Goal: Task Accomplishment & Management: Manage account settings

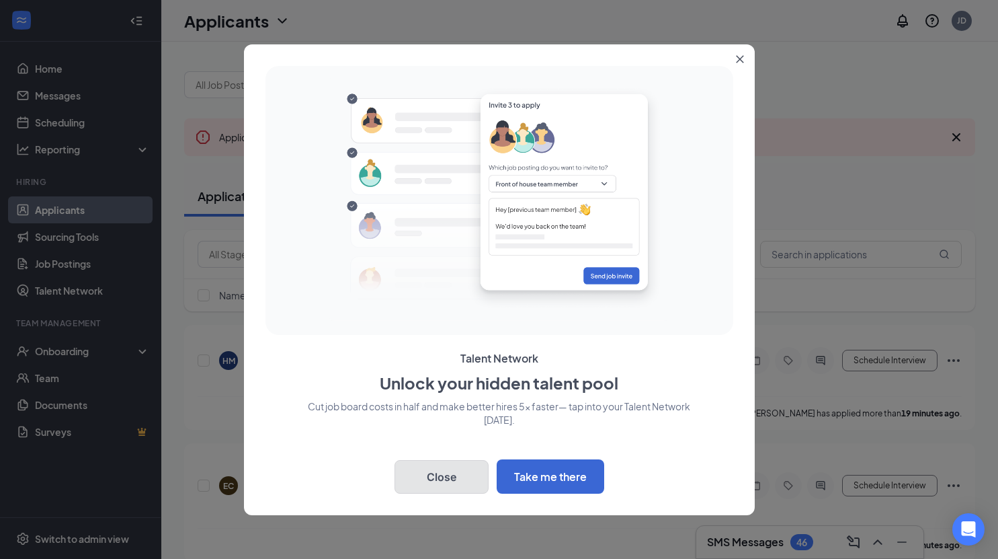
click at [444, 476] on button "Close" at bounding box center [442, 477] width 94 height 34
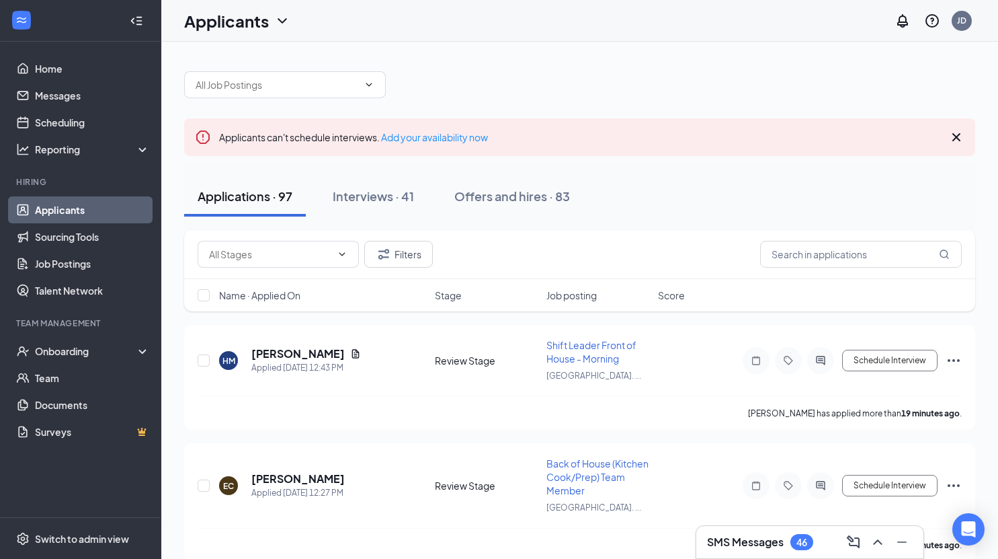
click at [748, 544] on h3 "SMS Messages" at bounding box center [745, 542] width 77 height 15
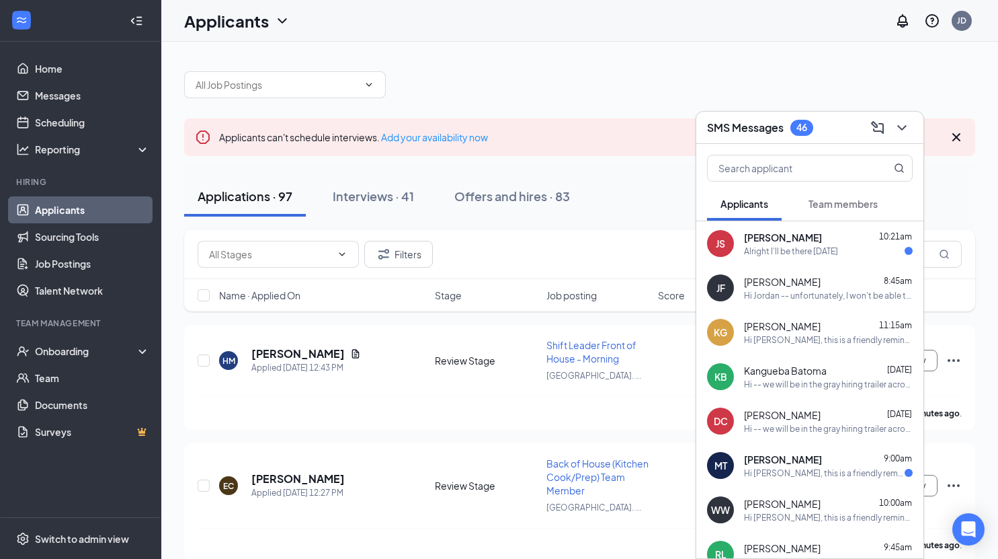
click at [844, 133] on div "SMS Messages 46" at bounding box center [810, 127] width 206 height 21
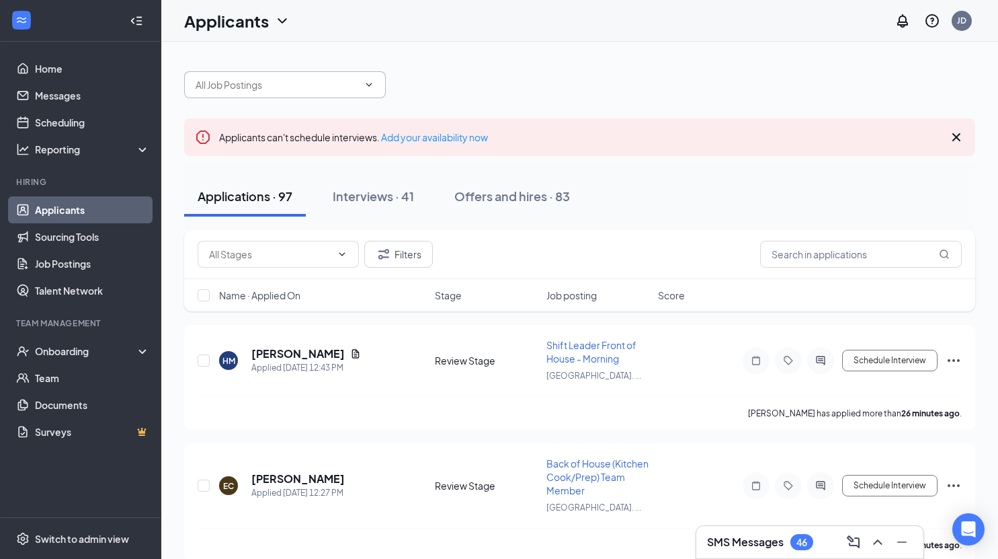
click at [273, 84] on input "text" at bounding box center [277, 84] width 163 height 15
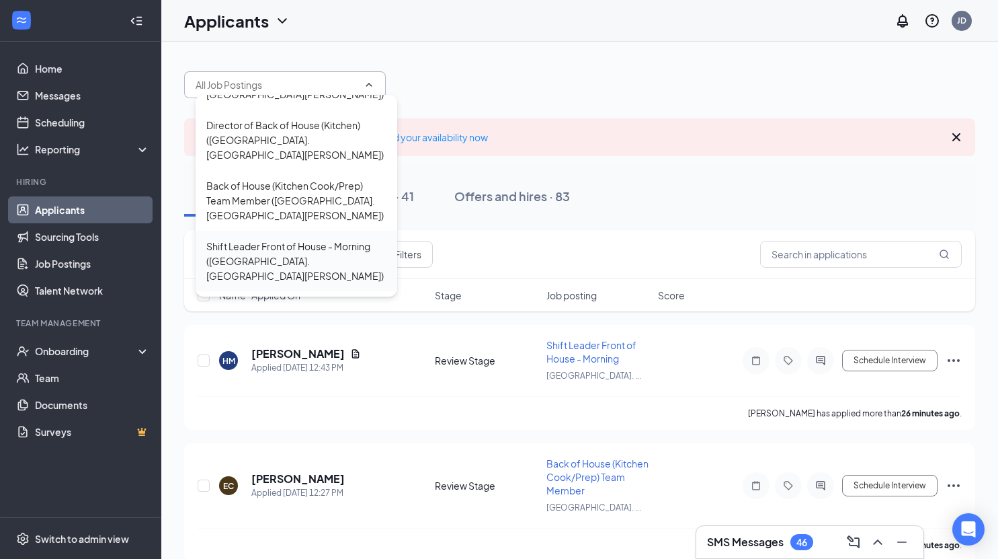
scroll to position [471, 0]
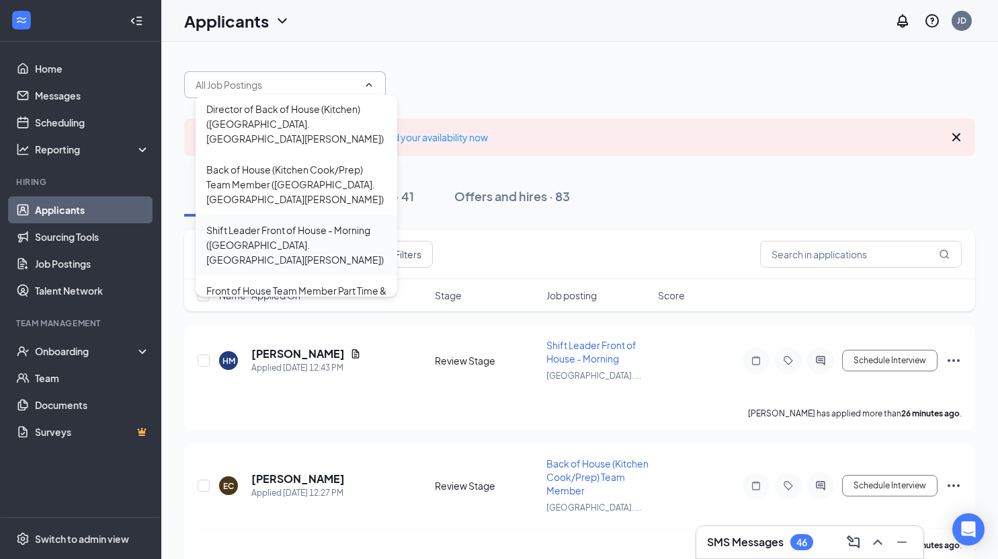
click at [276, 223] on div "Shift Leader Front of House - Morning (Union Centre Blvd. West Chester)" at bounding box center [296, 245] width 180 height 44
type input "Shift Leader Front of House - Morning (Union Centre Blvd. West Chester)"
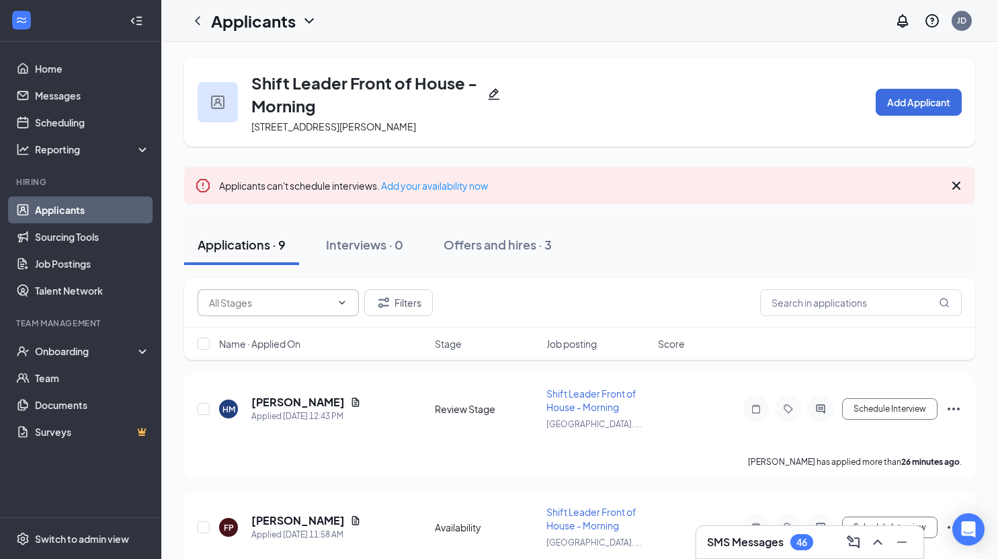
click at [286, 310] on input "text" at bounding box center [270, 302] width 122 height 15
click at [260, 21] on h1 "Applicants" at bounding box center [253, 20] width 85 height 23
click at [495, 119] on div "Shift Leader Front of House - Morning 9414 Civic Centre Blvd, West Chester Town…" at bounding box center [375, 102] width 249 height 62
click at [198, 16] on icon "ChevronLeft" at bounding box center [198, 21] width 16 height 16
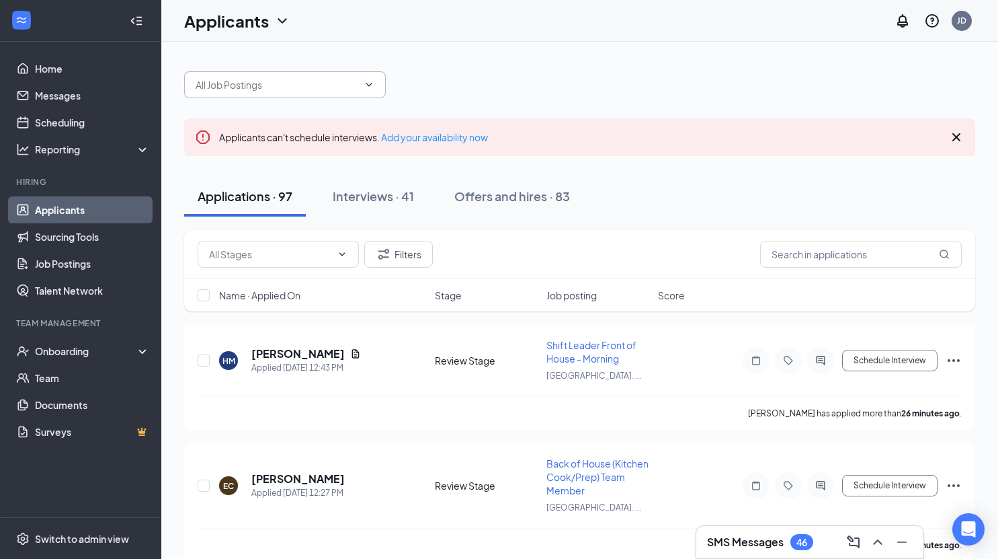
click at [274, 82] on input "text" at bounding box center [277, 84] width 163 height 15
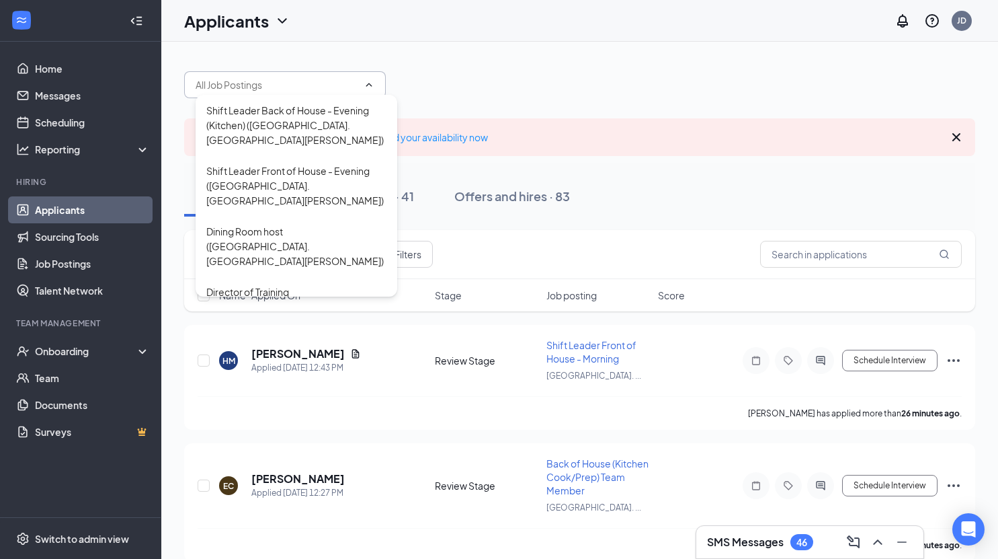
click at [609, 215] on div "Applications · 97 Interviews · 41 Offers and hires · 83" at bounding box center [579, 196] width 791 height 40
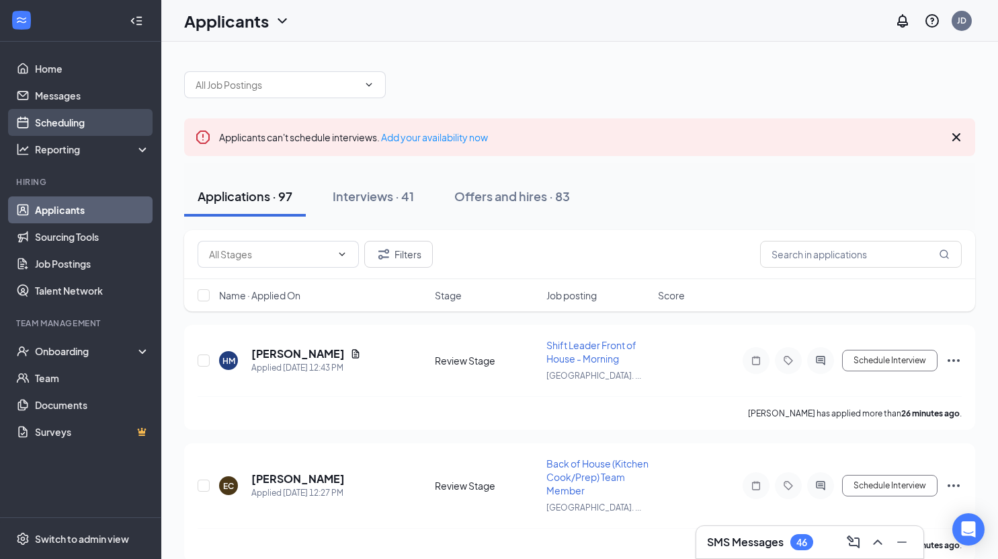
click at [61, 126] on link "Scheduling" at bounding box center [92, 122] width 115 height 27
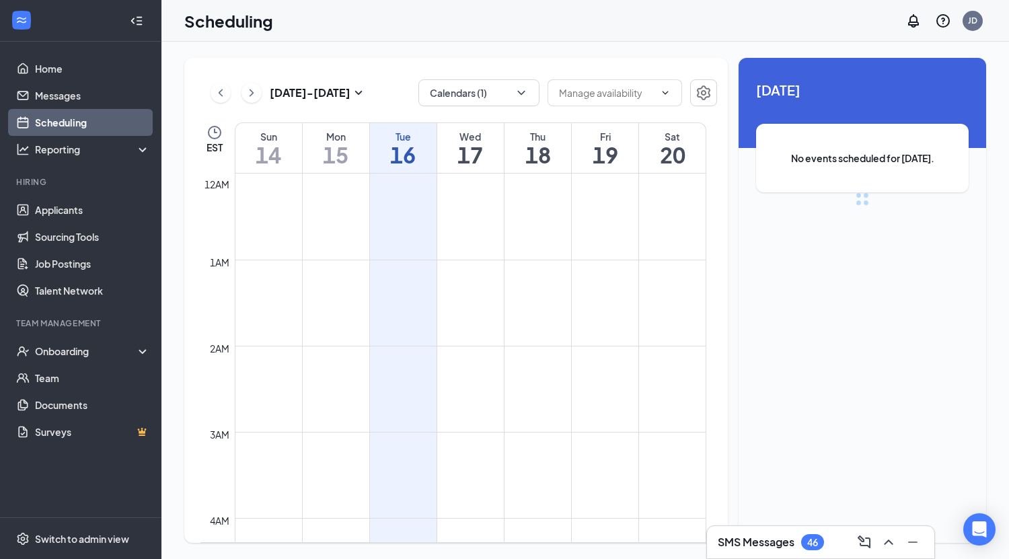
scroll to position [661, 0]
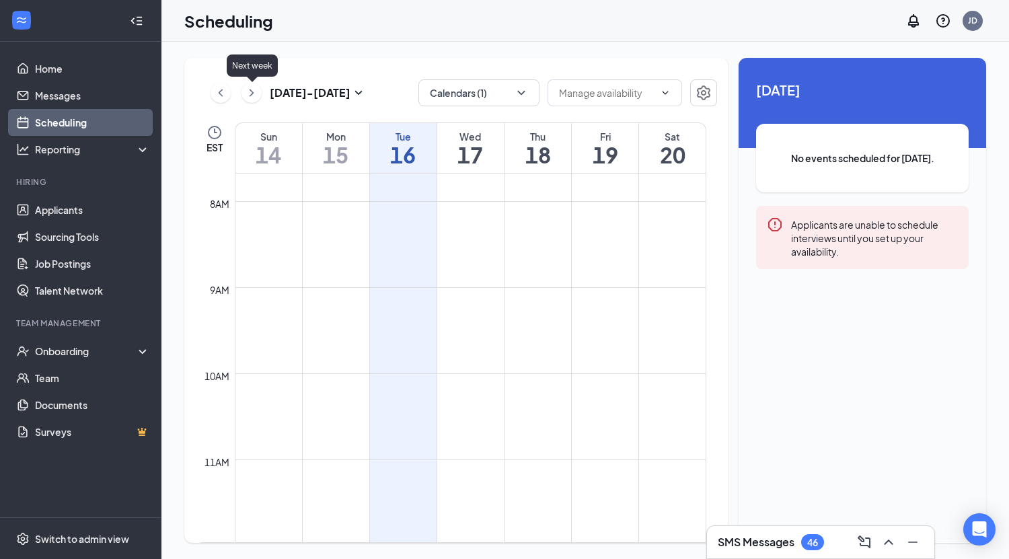
click at [254, 95] on icon "ChevronRight" at bounding box center [251, 93] width 13 height 16
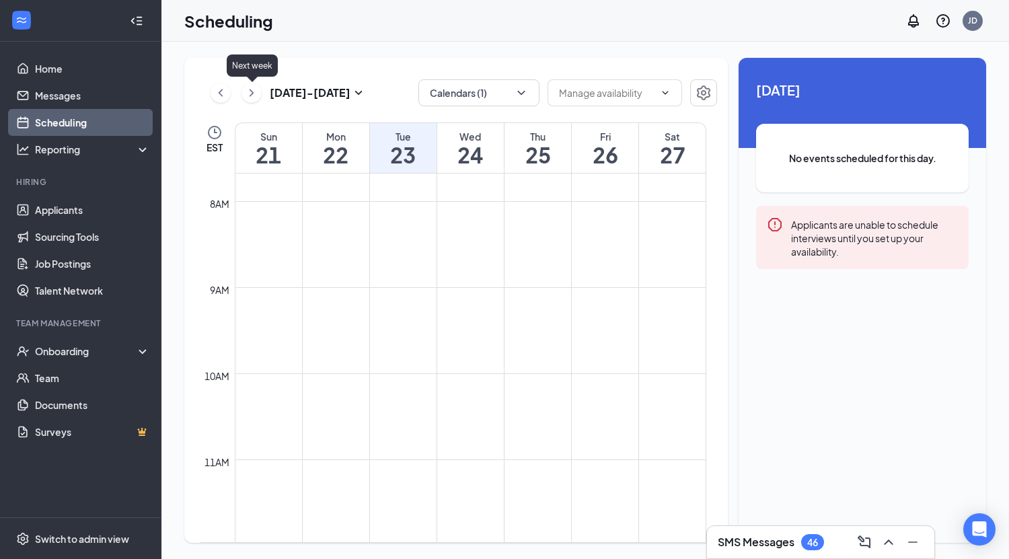
click at [255, 95] on icon "ChevronRight" at bounding box center [251, 93] width 13 height 16
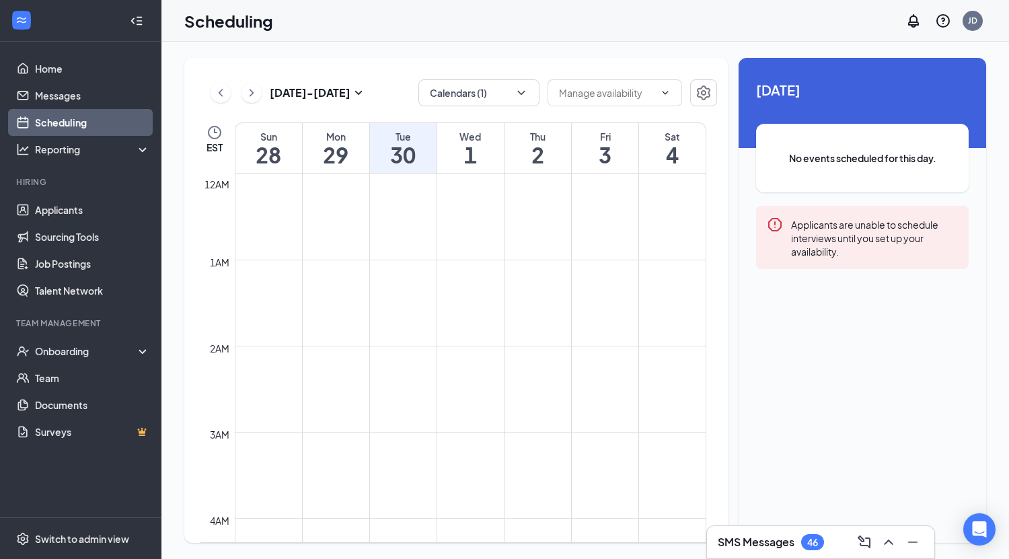
click at [700, 24] on div "Scheduling JD" at bounding box center [584, 21] width 847 height 42
click at [75, 73] on link "Home" at bounding box center [92, 68] width 115 height 27
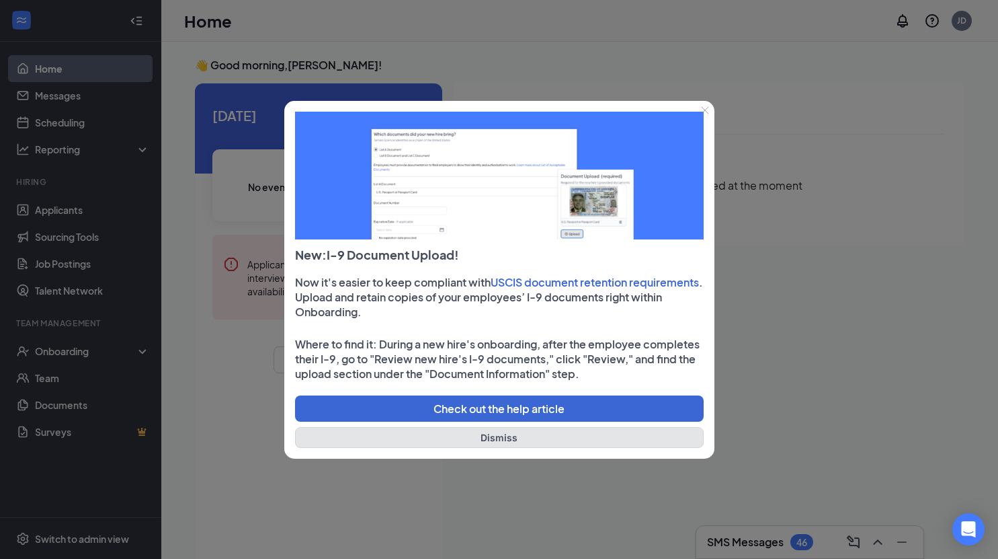
click at [501, 438] on button "Dismiss" at bounding box center [499, 437] width 409 height 21
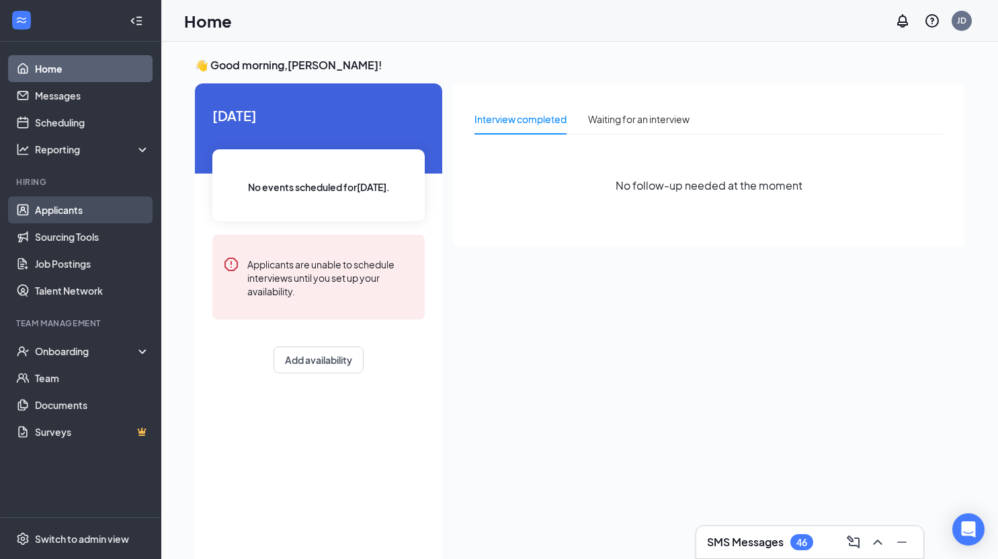
click at [79, 205] on link "Applicants" at bounding box center [92, 209] width 115 height 27
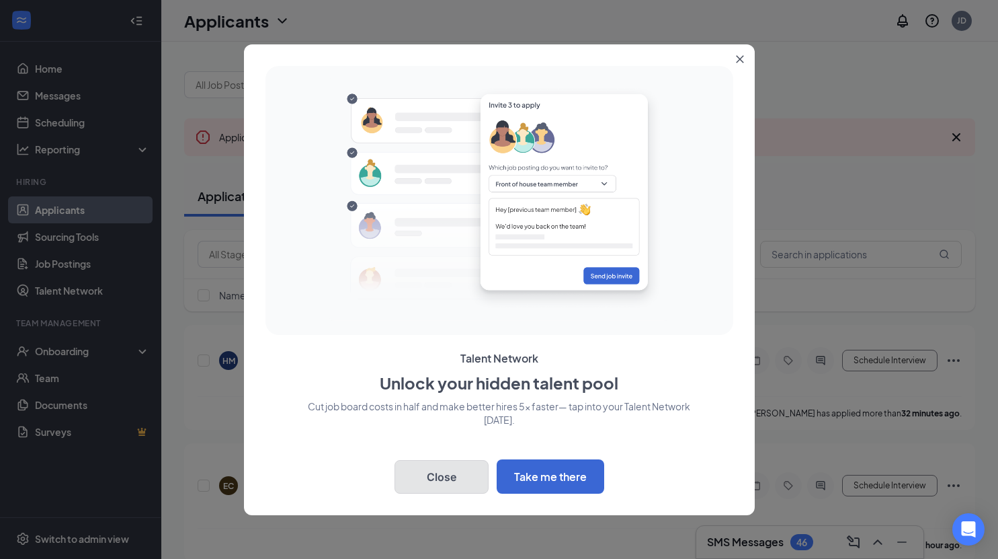
click at [450, 477] on button "Close" at bounding box center [442, 477] width 94 height 34
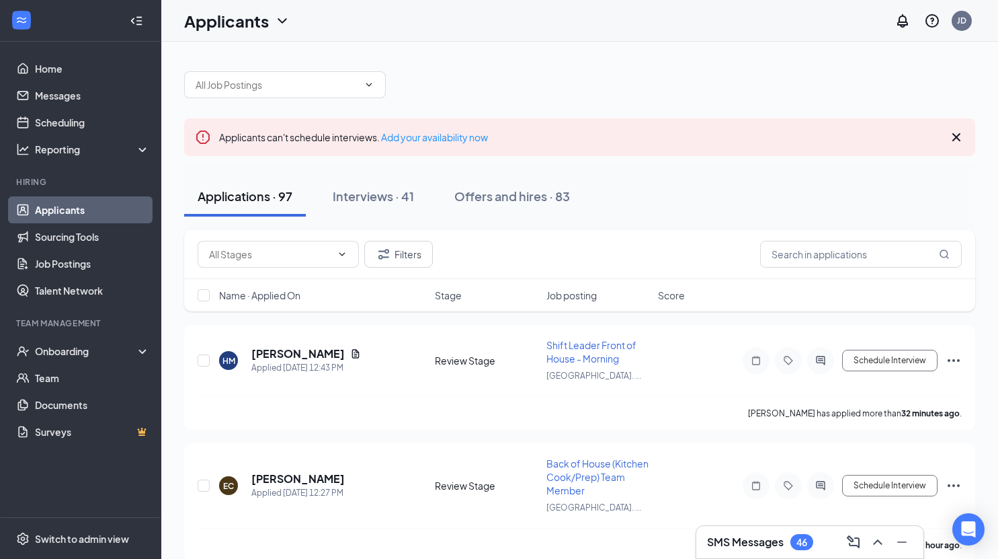
click at [769, 539] on h3 "SMS Messages" at bounding box center [745, 542] width 77 height 15
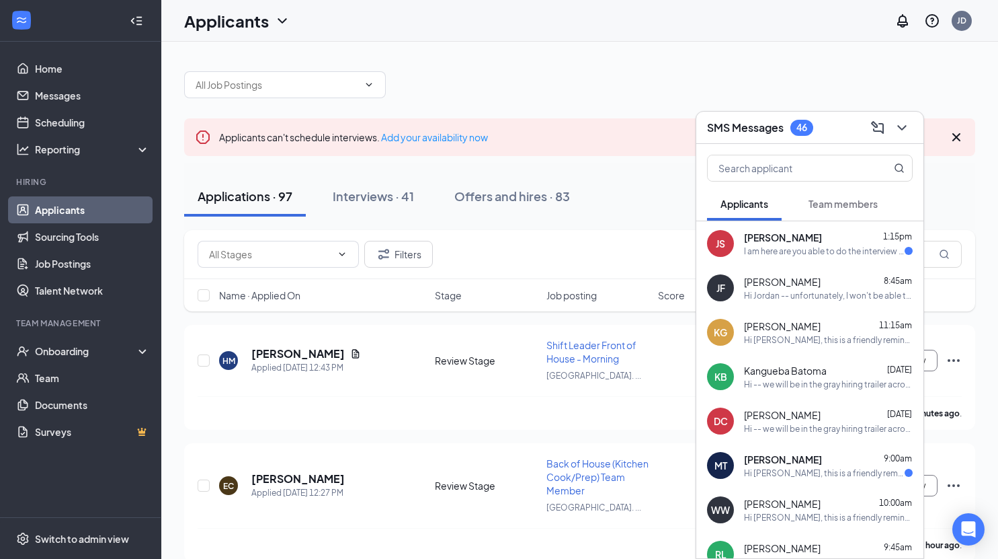
click at [825, 134] on div "SMS Messages 46" at bounding box center [810, 127] width 206 height 21
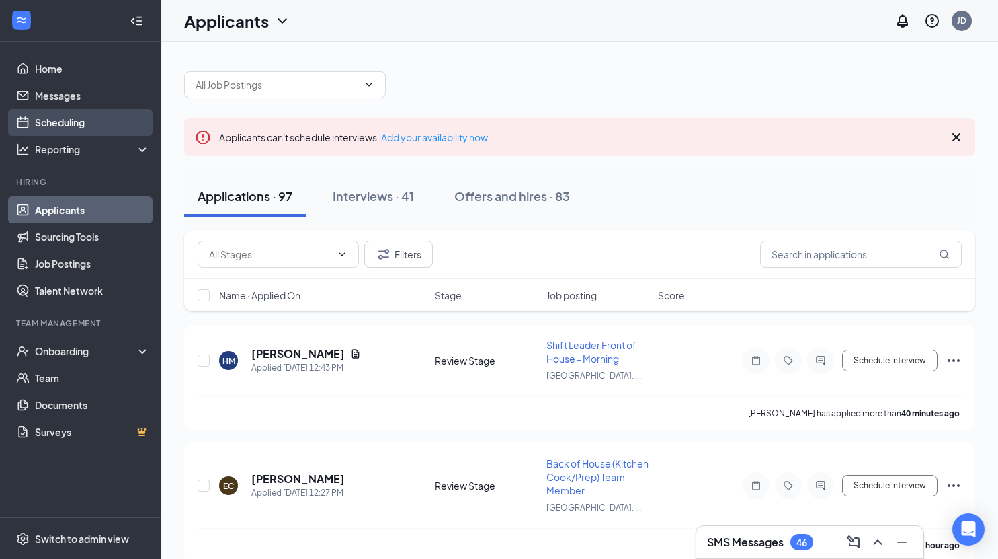
click at [101, 128] on link "Scheduling" at bounding box center [92, 122] width 115 height 27
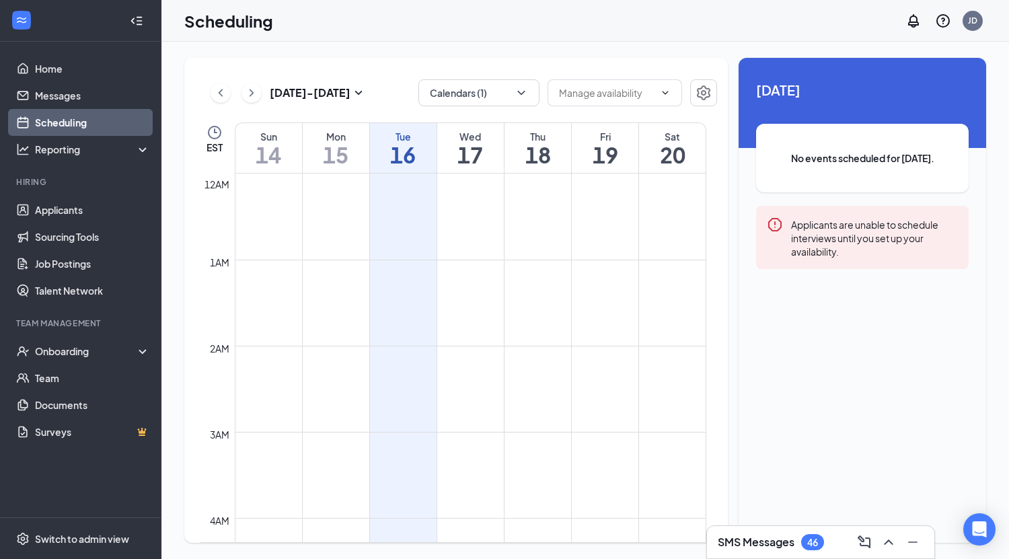
scroll to position [661, 0]
click at [506, 98] on button "Calendars (1)" at bounding box center [478, 92] width 121 height 27
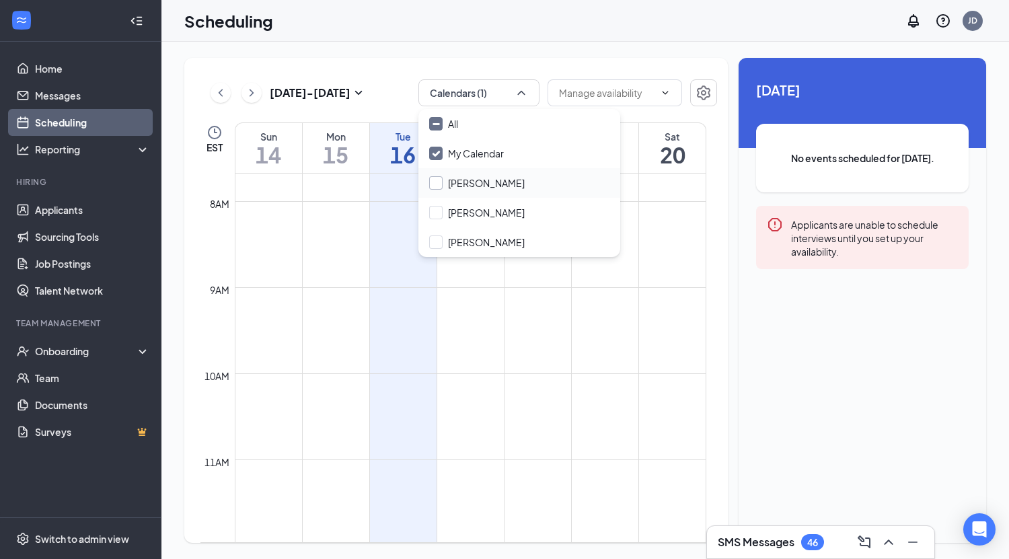
click at [479, 179] on input "Megan Peters" at bounding box center [476, 182] width 95 height 13
checkbox input "true"
click at [472, 212] on input "Sadie Borchers" at bounding box center [476, 212] width 95 height 13
checkbox input "true"
click at [467, 240] on input "Tyler Peters" at bounding box center [476, 241] width 95 height 13
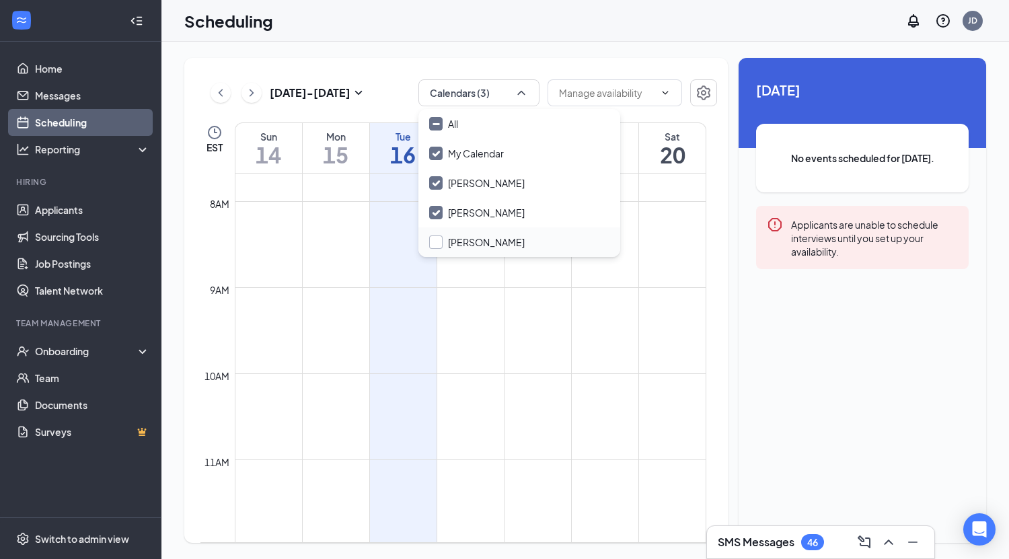
checkbox input "false"
checkbox input "true"
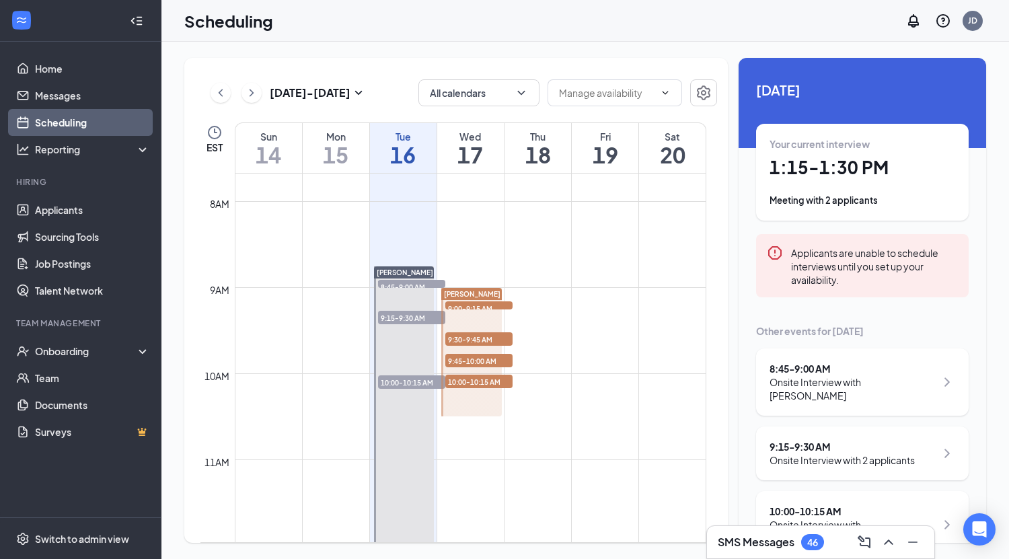
click at [602, 315] on td at bounding box center [470, 320] width 471 height 22
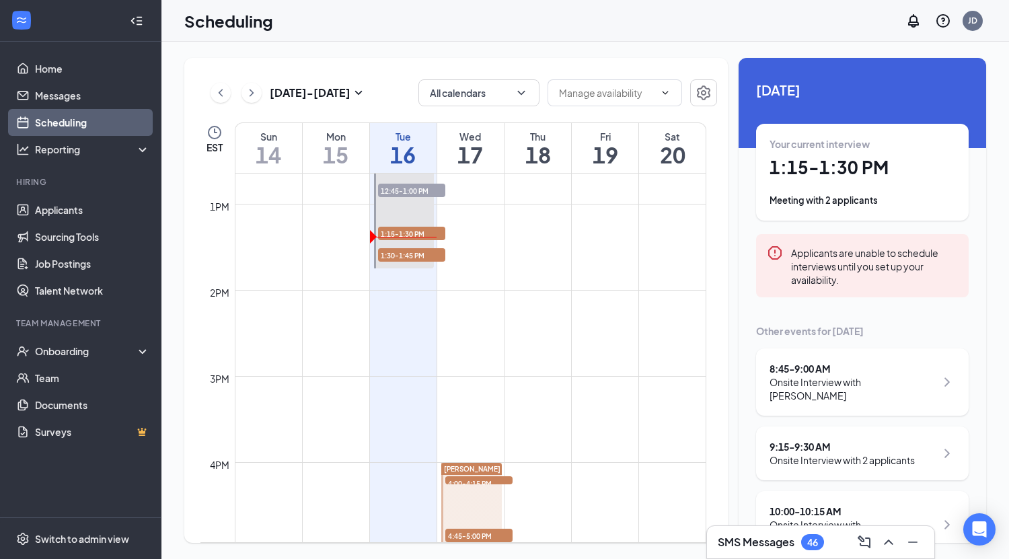
scroll to position [1029, 0]
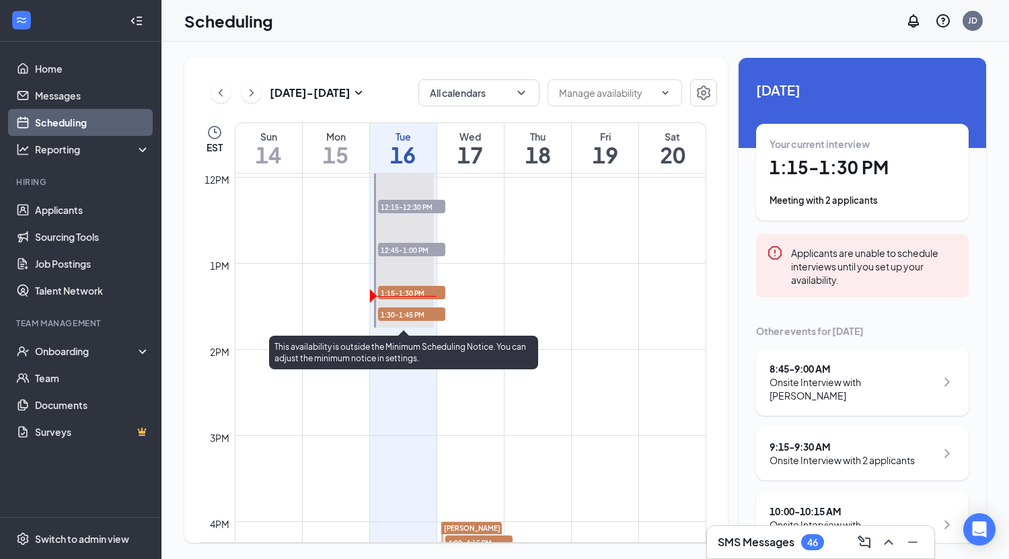
click at [436, 313] on span "1:30-1:45 PM" at bounding box center [411, 313] width 67 height 13
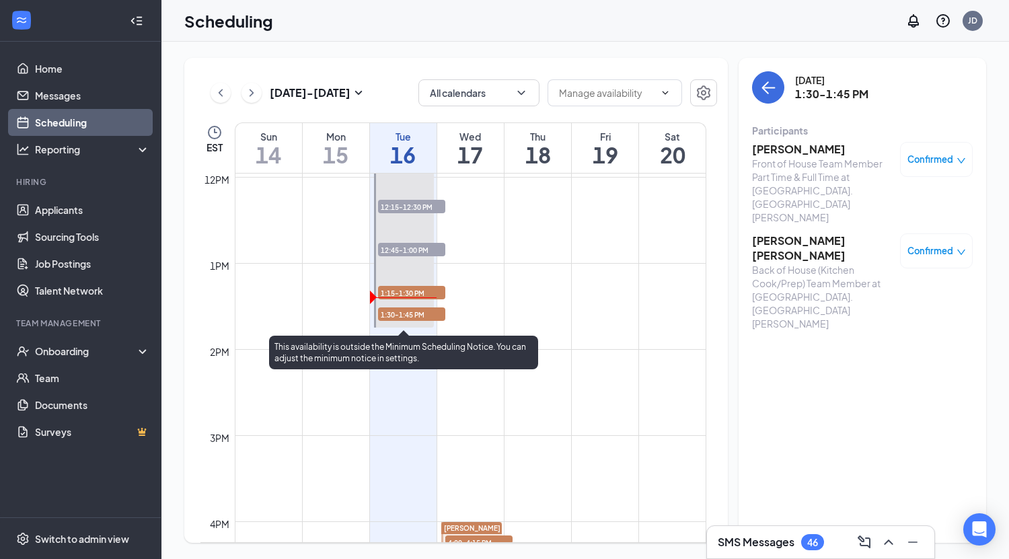
click at [400, 292] on span "1:15-1:30 PM" at bounding box center [411, 292] width 67 height 13
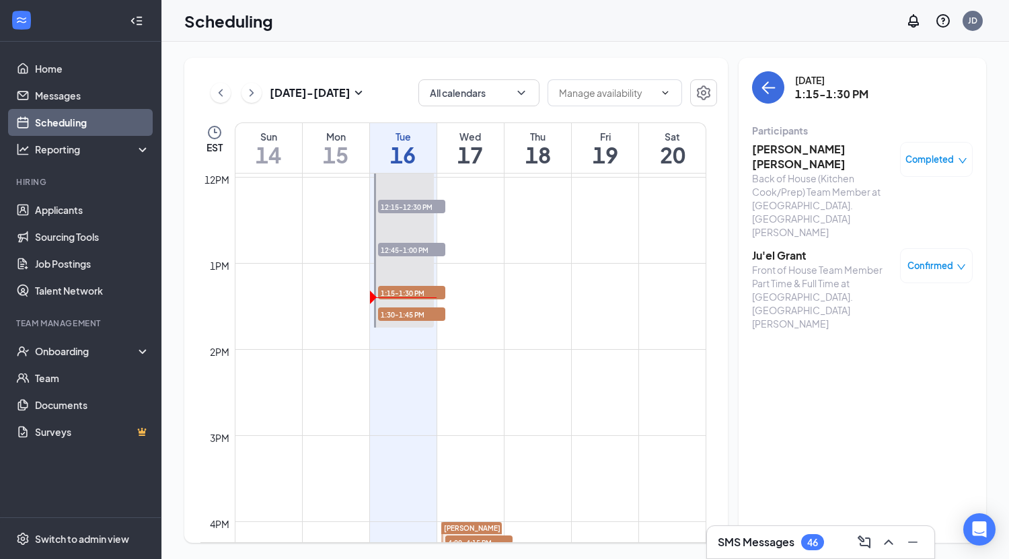
click at [787, 248] on h3 "Ju'el Grant" at bounding box center [822, 255] width 141 height 15
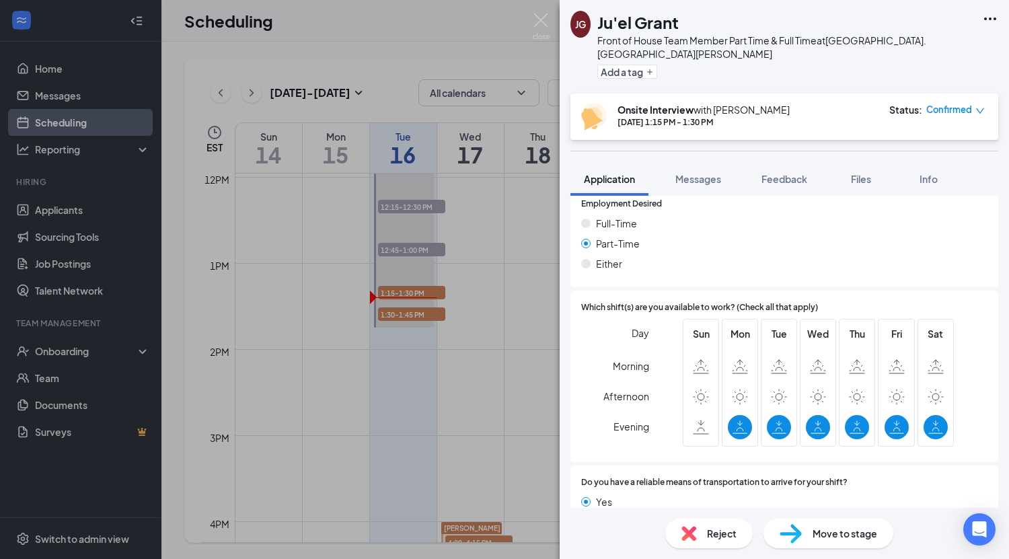
scroll to position [955, 0]
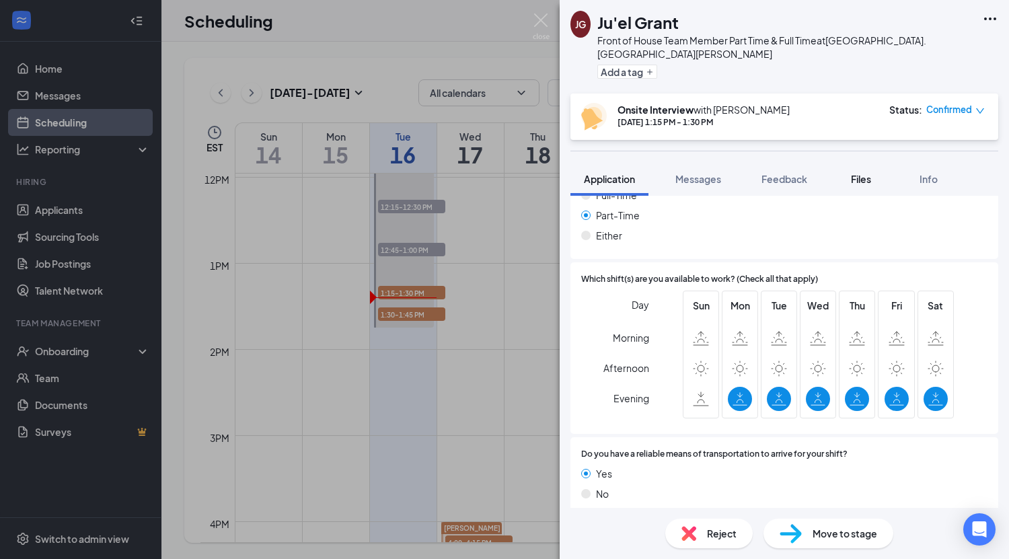
click at [855, 175] on span "Files" at bounding box center [861, 179] width 20 height 12
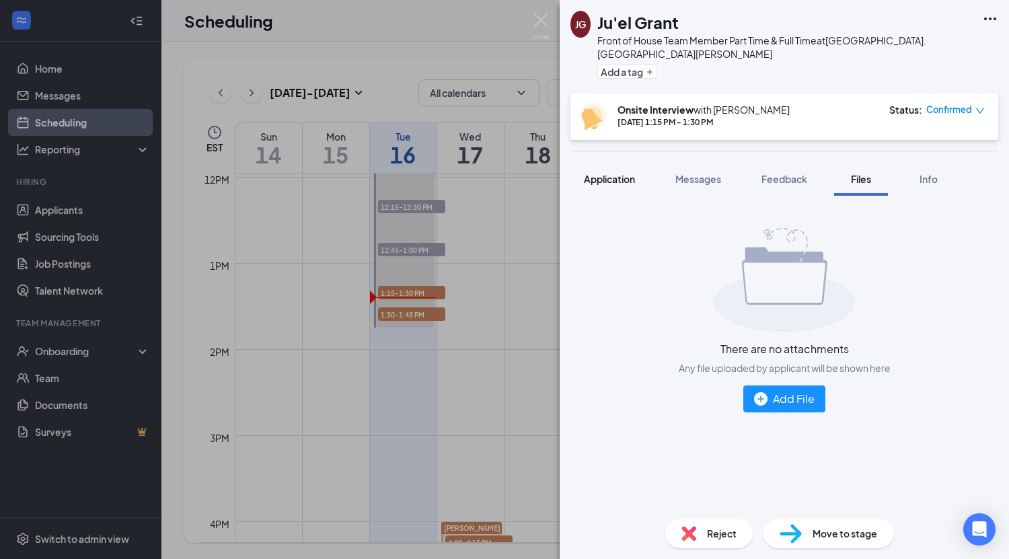
click at [637, 177] on button "Application" at bounding box center [609, 179] width 78 height 34
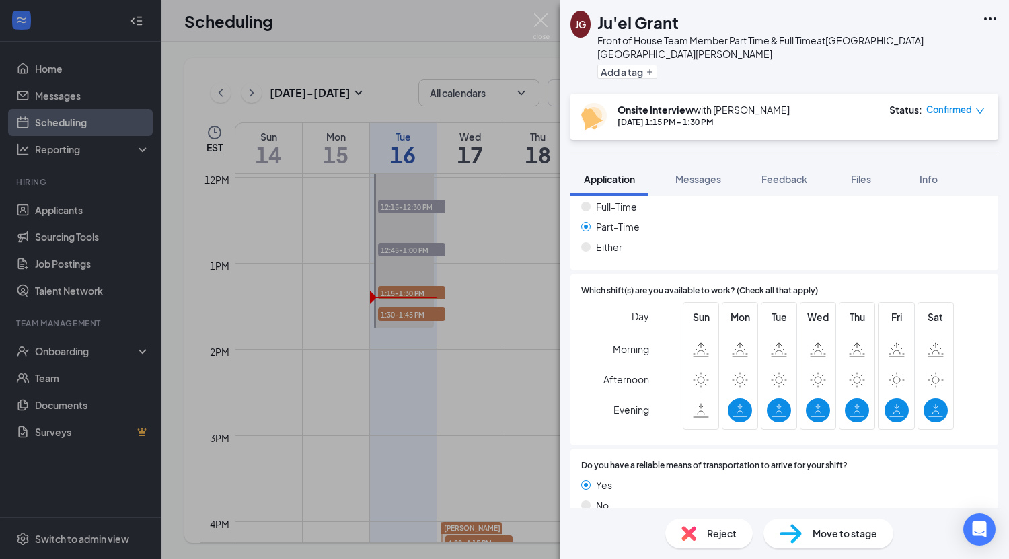
scroll to position [955, 0]
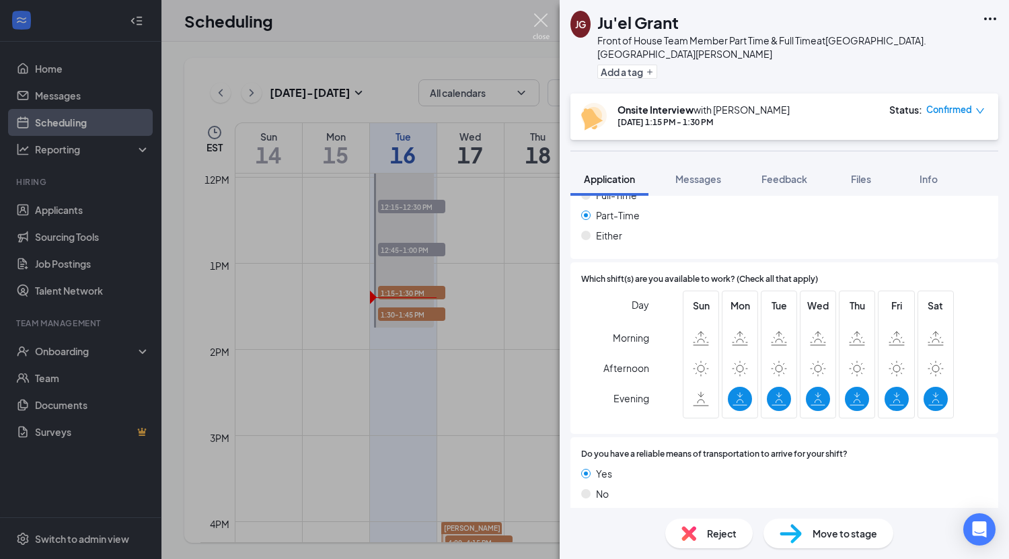
click at [540, 17] on img at bounding box center [540, 26] width 17 height 26
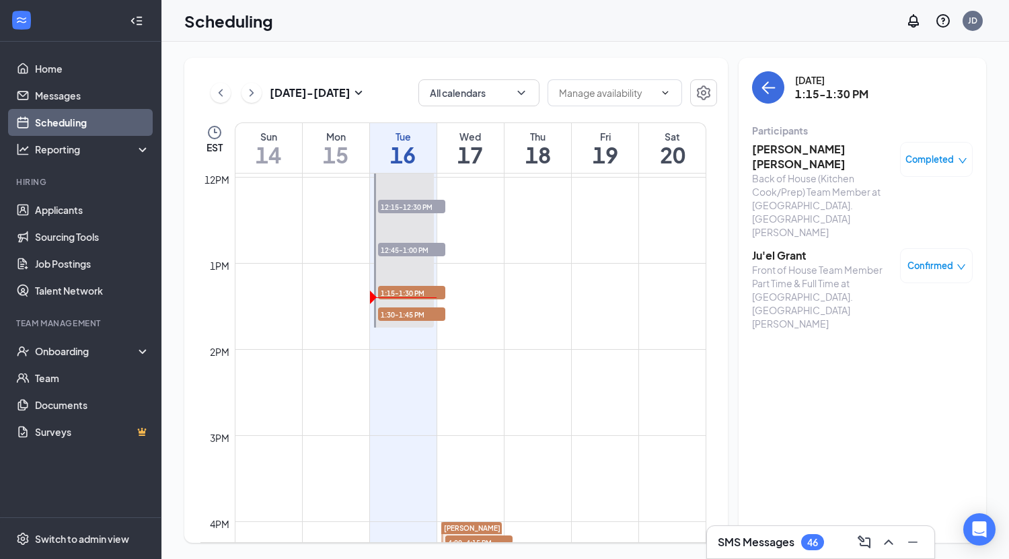
click at [791, 146] on h3 "Eduardo Adonias Lopez Diaz" at bounding box center [822, 157] width 141 height 30
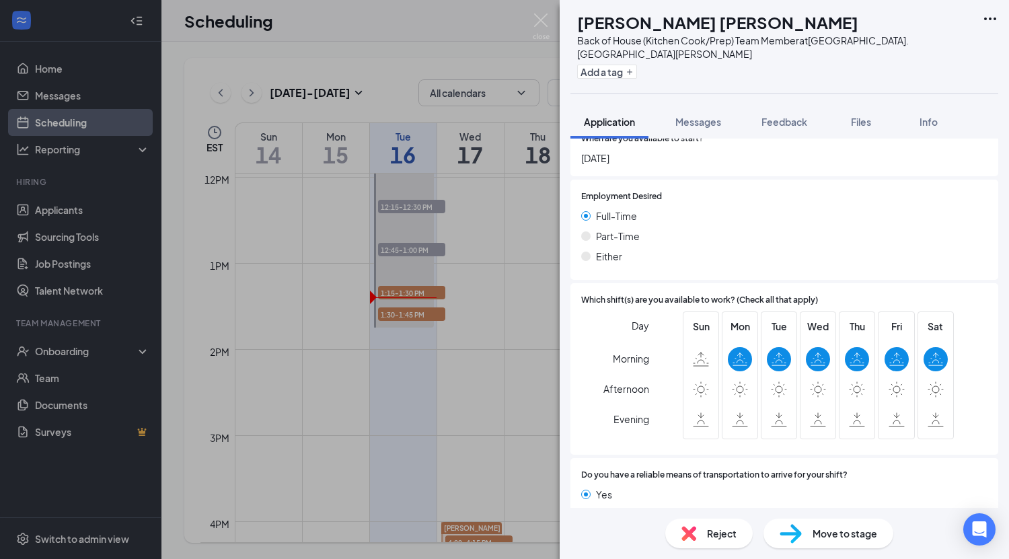
scroll to position [898, 0]
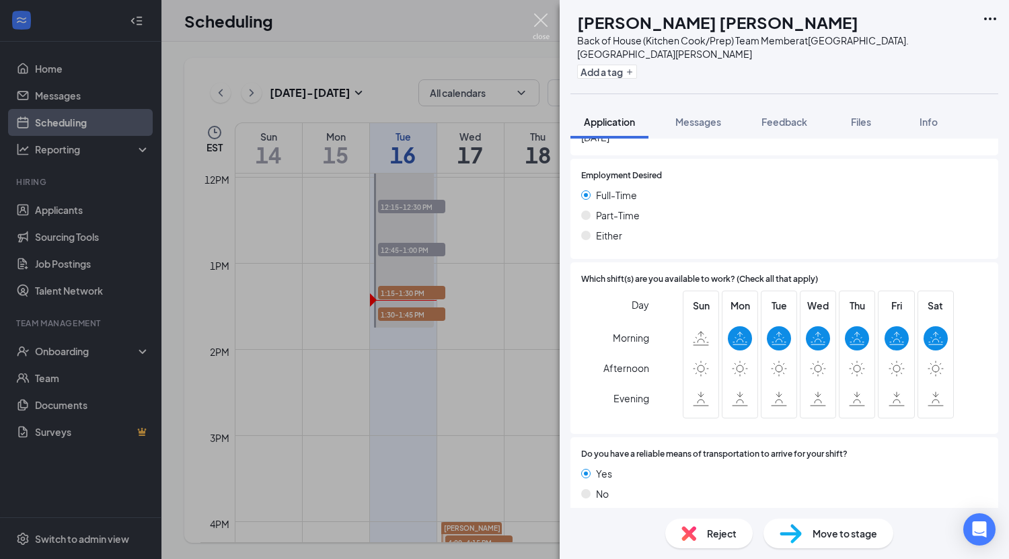
click at [544, 30] on img at bounding box center [540, 26] width 17 height 26
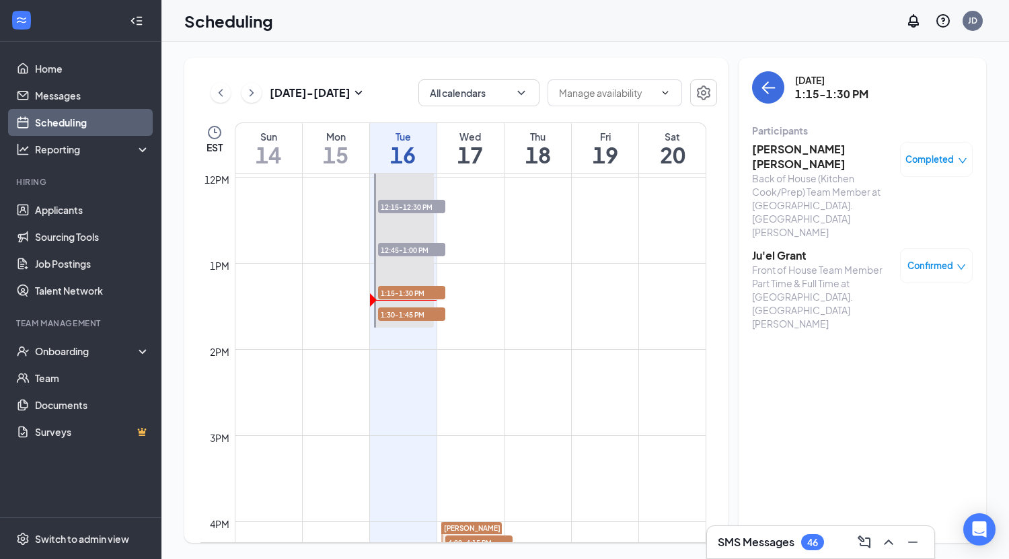
click at [778, 248] on h3 "Ju'el Grant" at bounding box center [822, 255] width 141 height 15
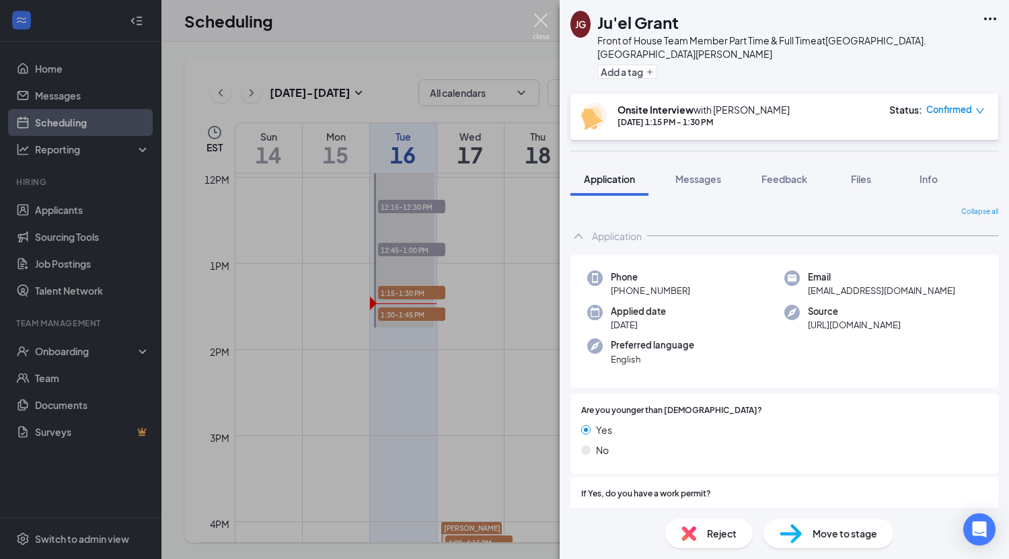
click at [537, 14] on img at bounding box center [540, 26] width 17 height 26
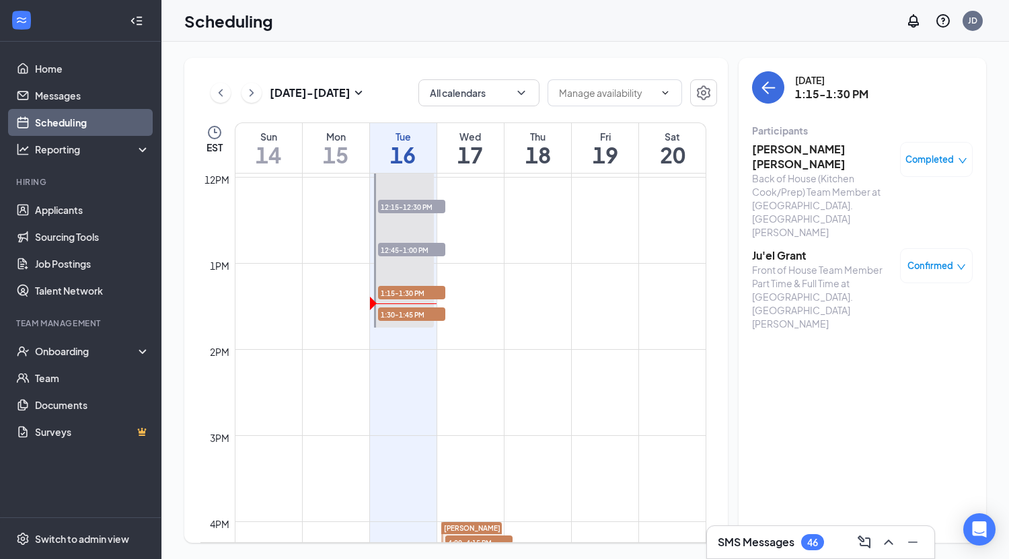
click at [781, 157] on h3 "Eduardo Adonias Lopez Diaz" at bounding box center [822, 157] width 141 height 30
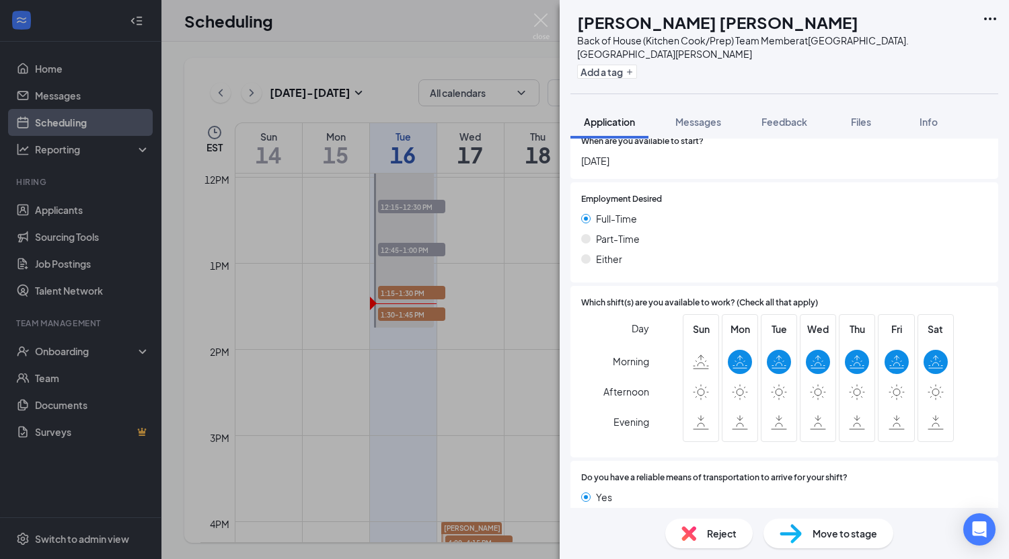
scroll to position [875, 0]
click at [539, 24] on img at bounding box center [540, 26] width 17 height 26
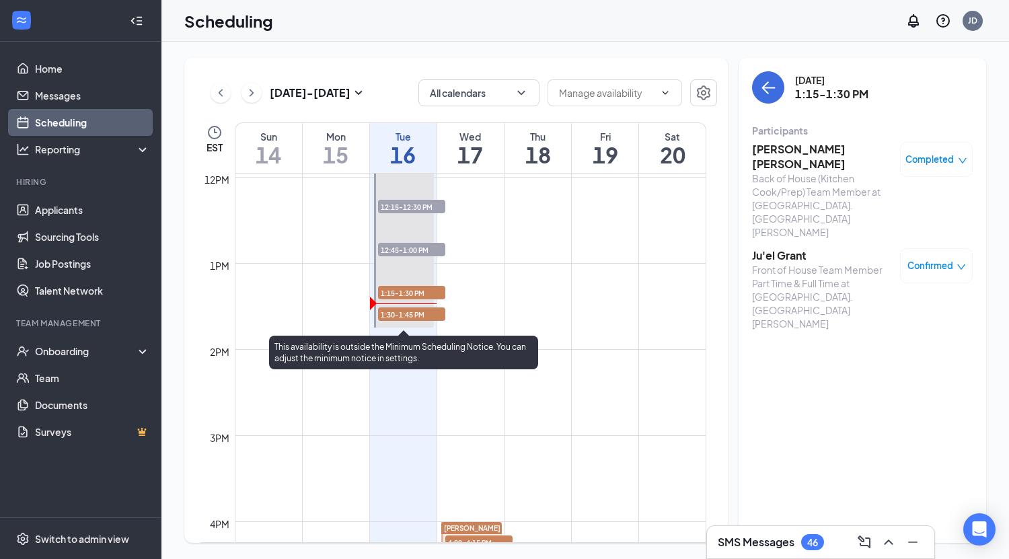
click at [404, 313] on span "1:30-1:45 PM" at bounding box center [411, 313] width 67 height 13
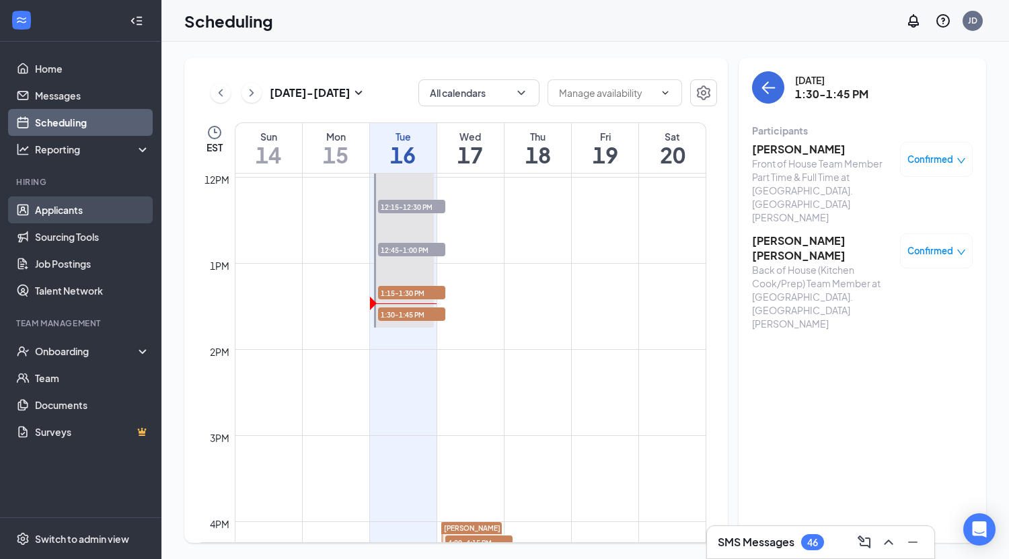
click at [81, 208] on link "Applicants" at bounding box center [92, 209] width 115 height 27
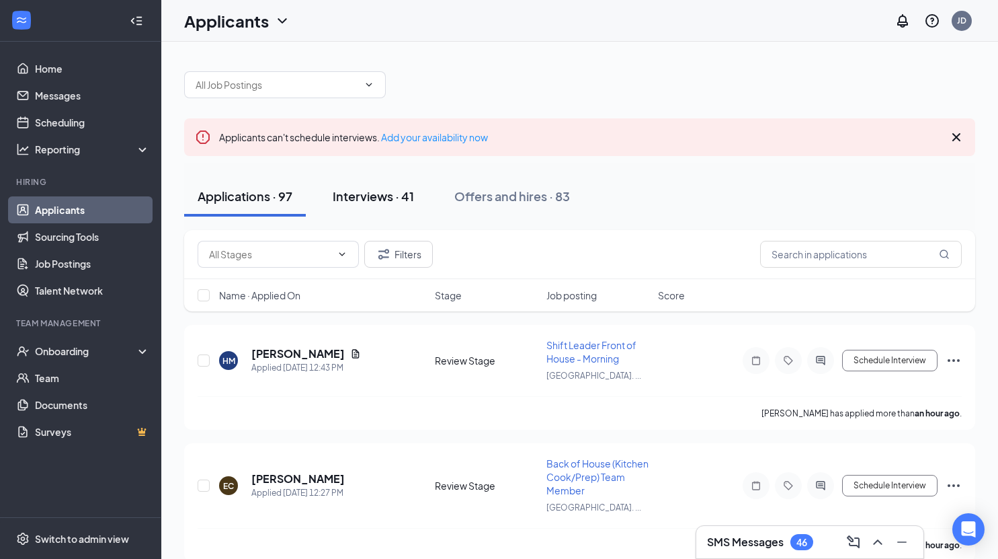
click at [387, 139] on link "Add your availability now" at bounding box center [434, 137] width 107 height 12
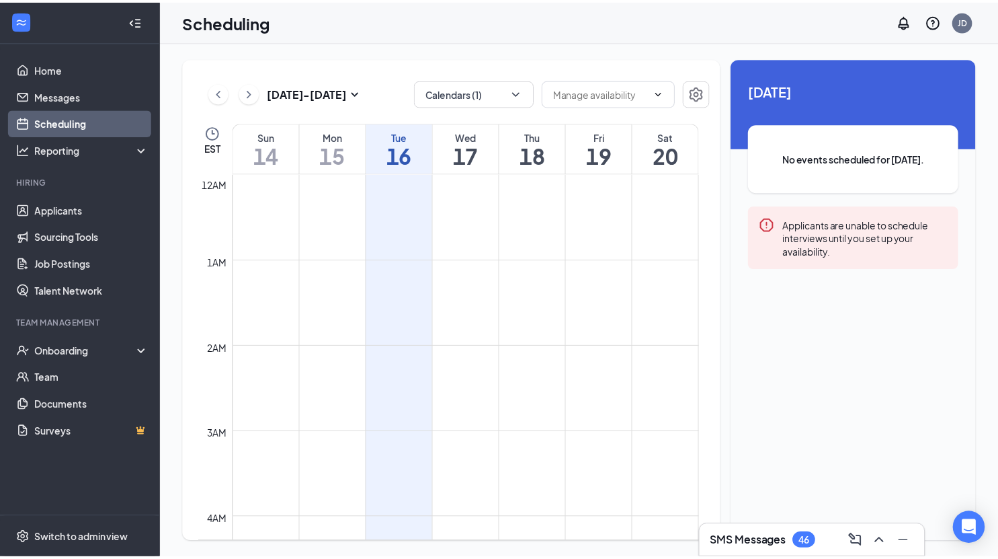
scroll to position [661, 0]
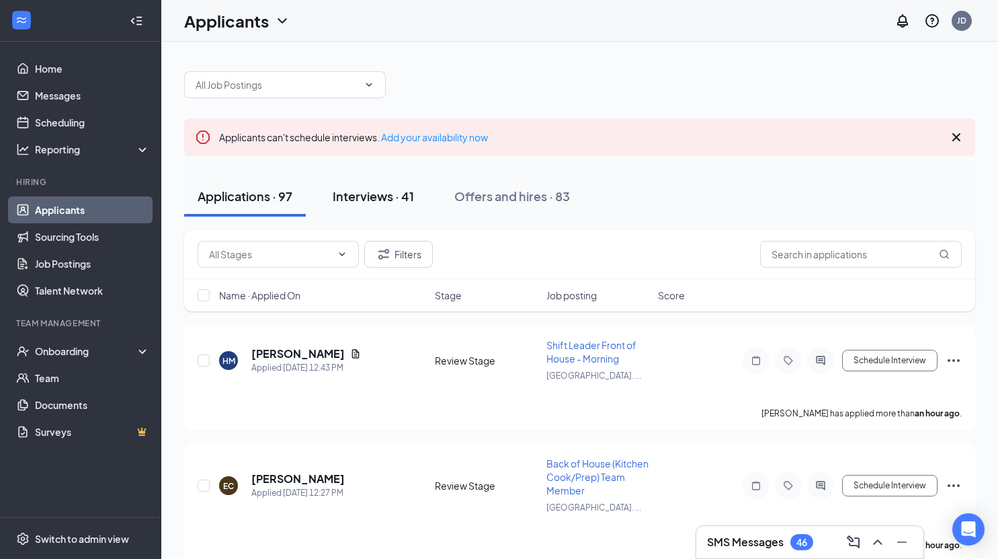
click at [385, 196] on div "Interviews · 41" at bounding box center [373, 196] width 81 height 17
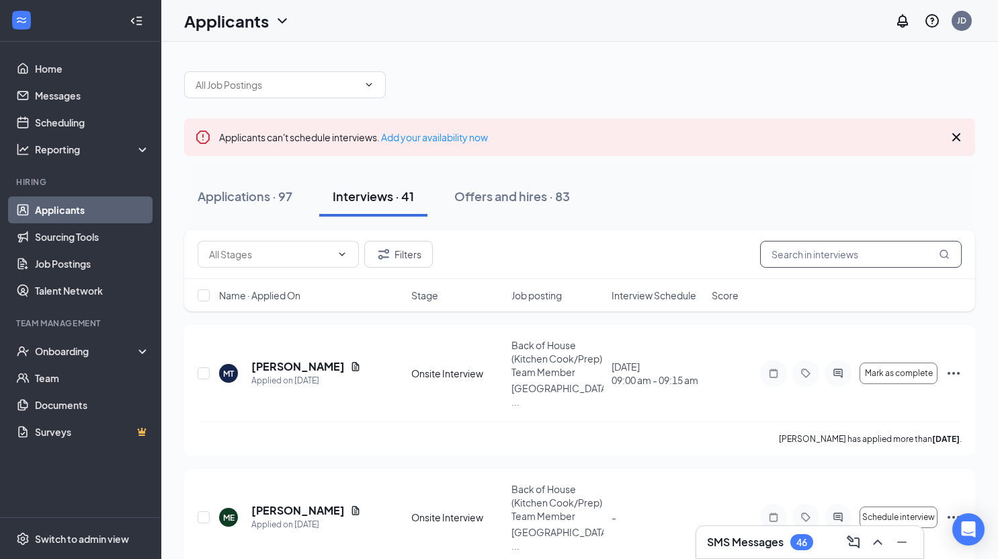
click at [904, 261] on input "text" at bounding box center [861, 254] width 202 height 27
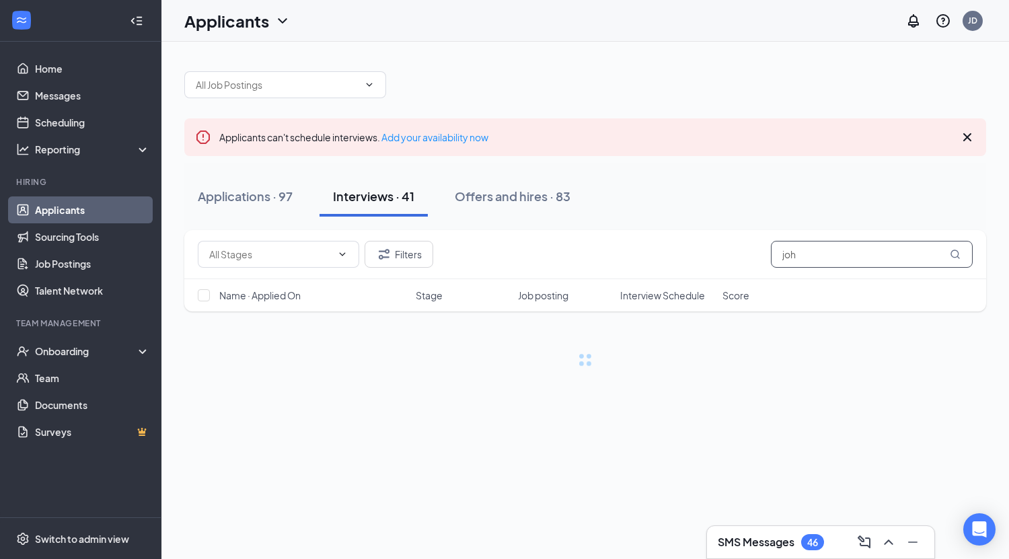
type input "john"
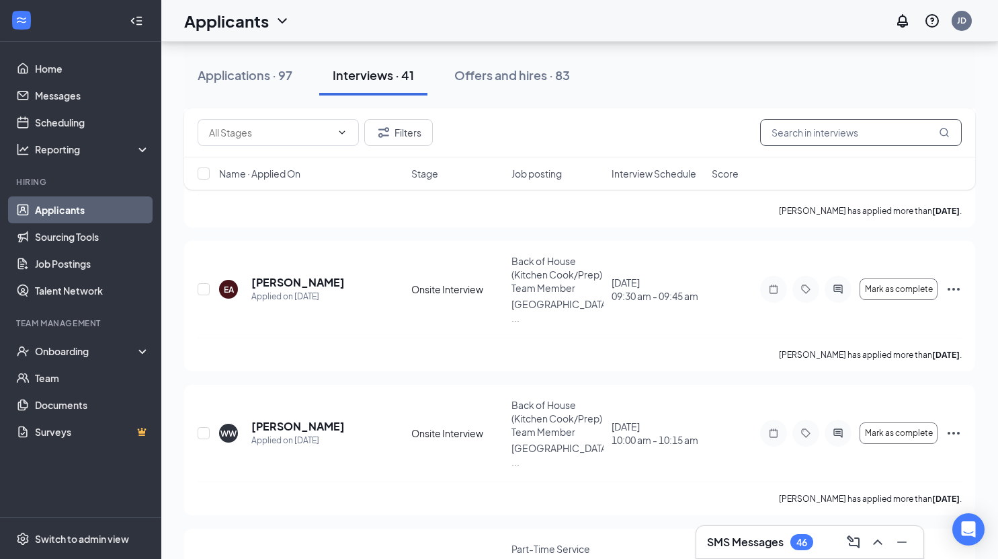
scroll to position [659, 0]
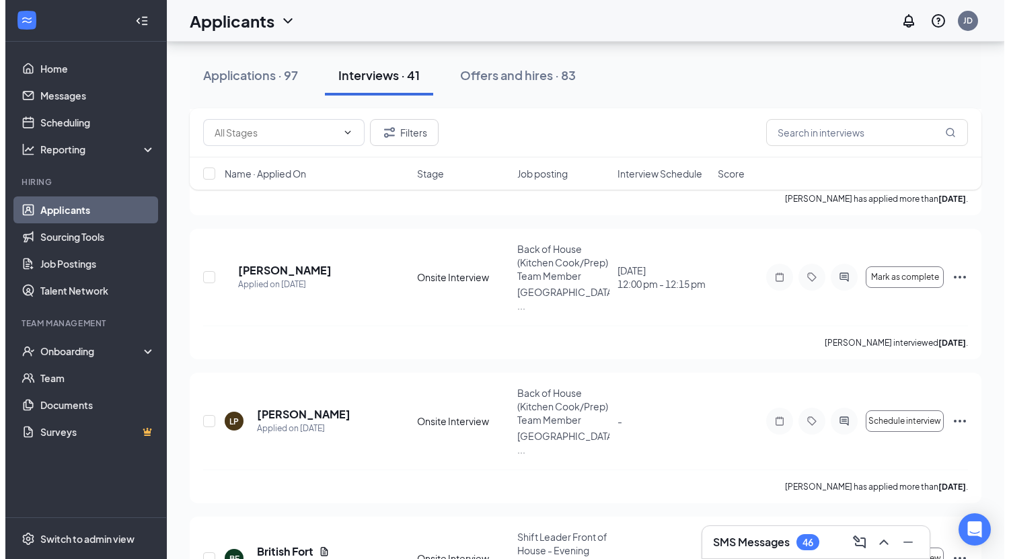
scroll to position [2404, 0]
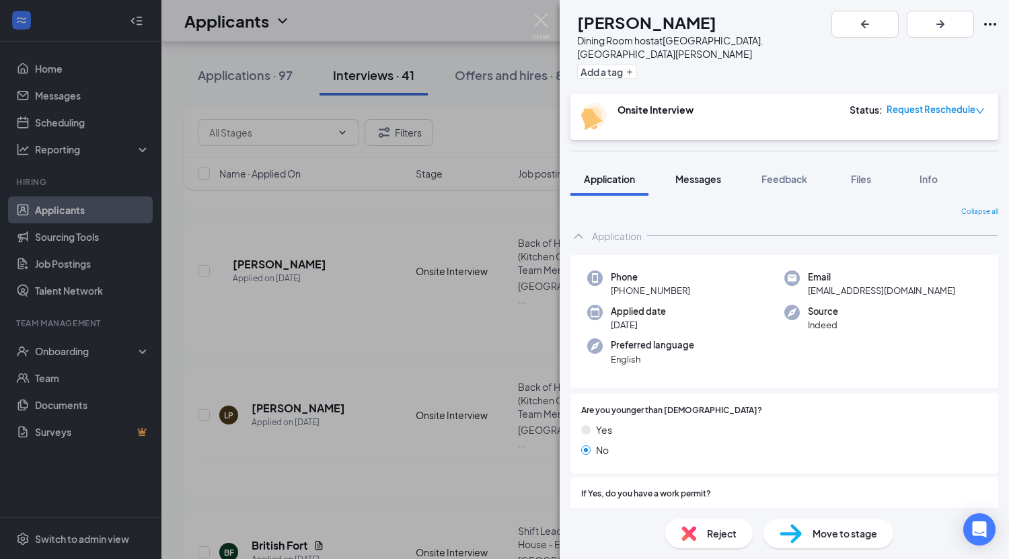
click at [703, 172] on div "Messages" at bounding box center [698, 178] width 46 height 13
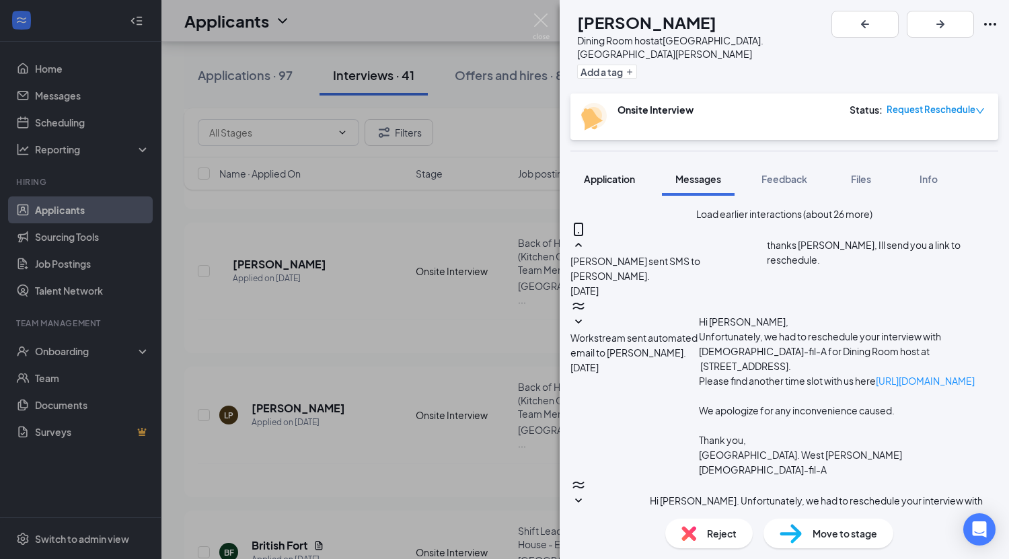
click at [612, 173] on span "Application" at bounding box center [609, 179] width 51 height 12
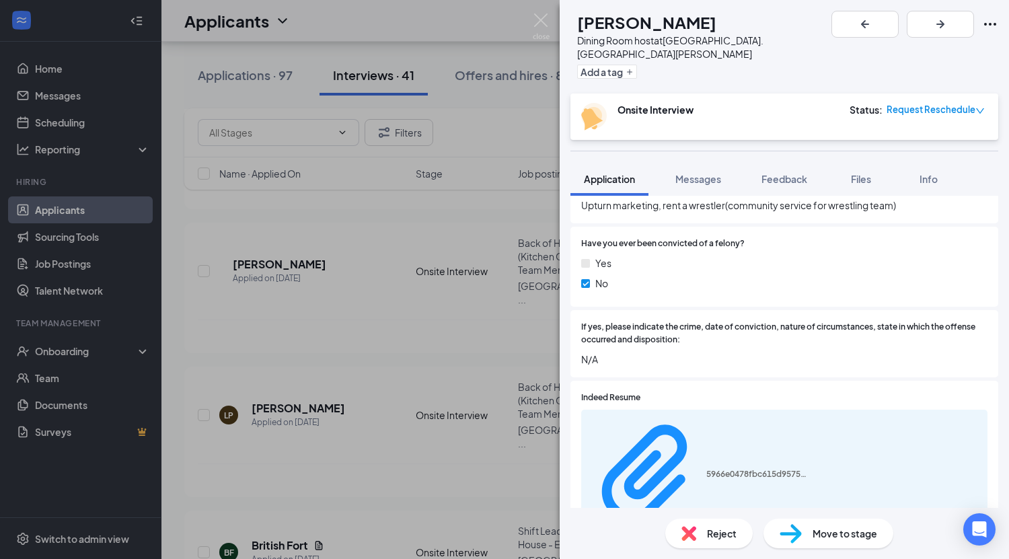
scroll to position [547, 0]
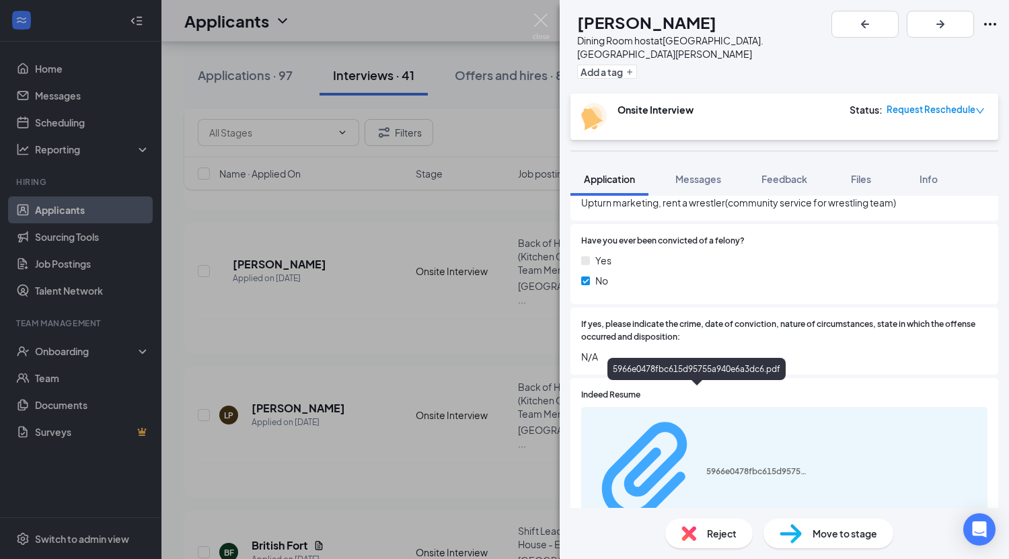
click at [706, 466] on div "5966e0478fbc615d95755a940e6a3dc6.pdf" at bounding box center [756, 471] width 101 height 11
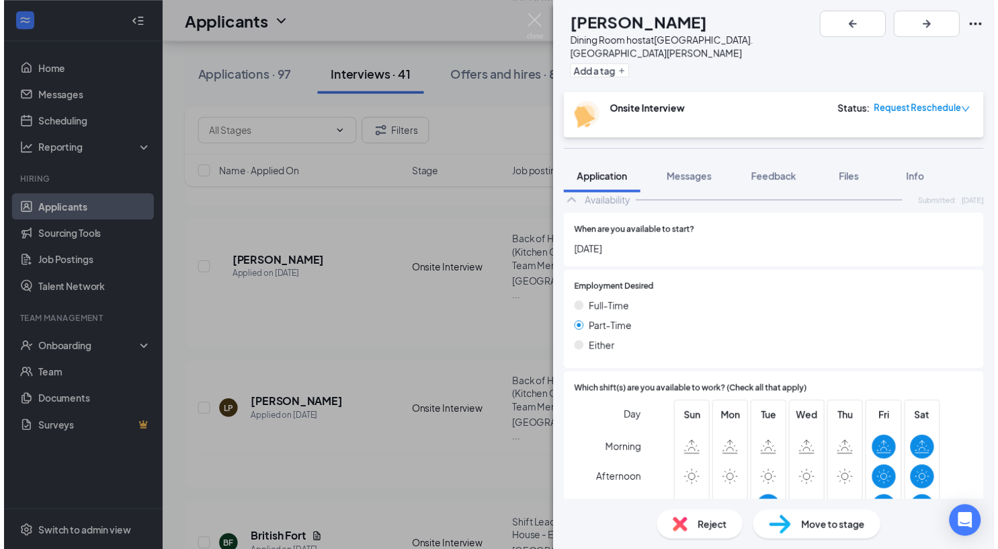
scroll to position [994, 0]
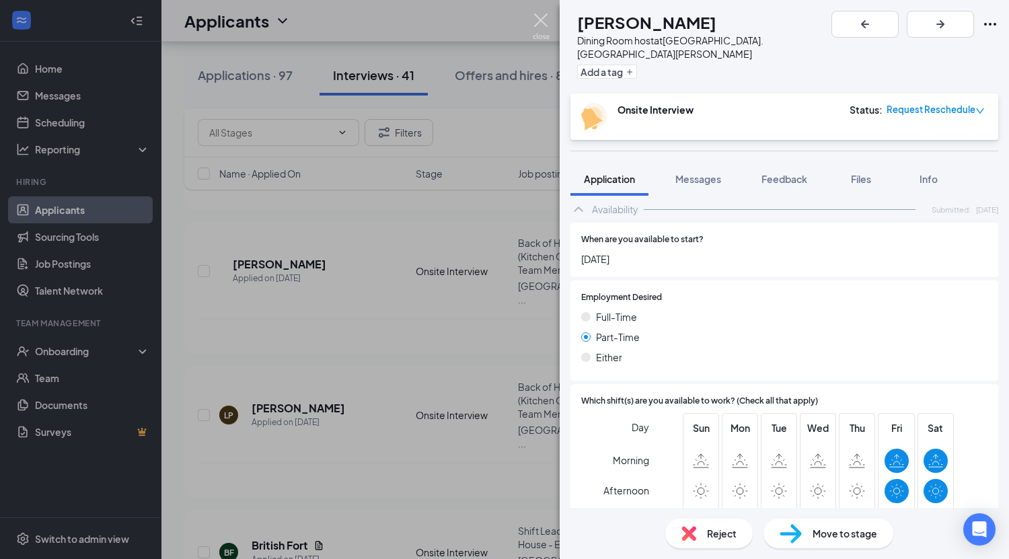
click at [543, 21] on img at bounding box center [540, 26] width 17 height 26
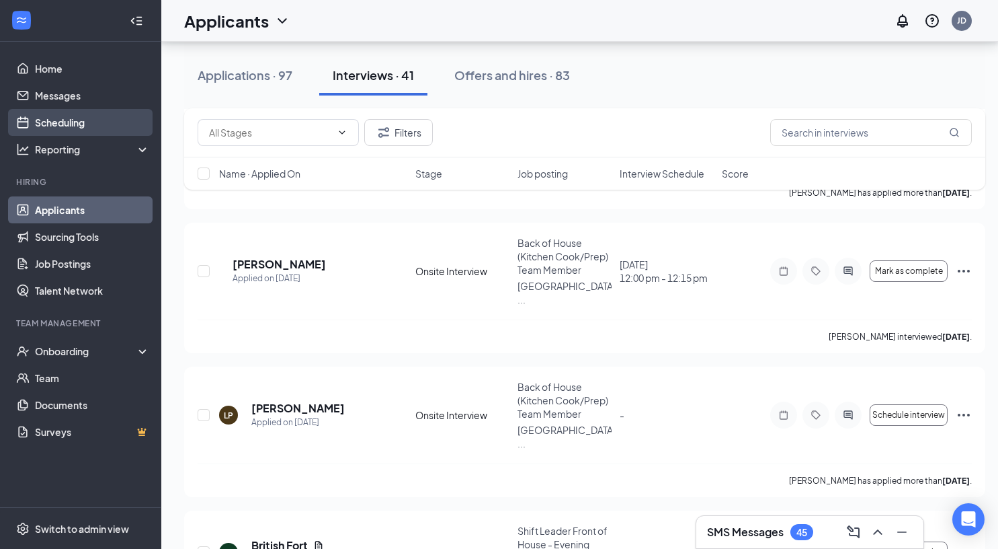
click at [98, 120] on link "Scheduling" at bounding box center [92, 122] width 115 height 27
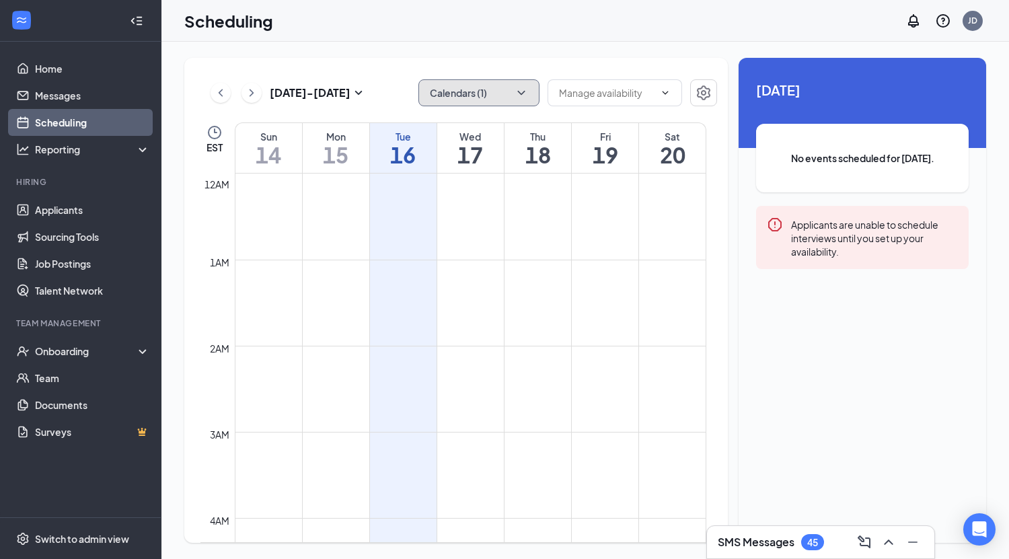
click at [516, 95] on icon "ChevronDown" at bounding box center [520, 92] width 13 height 13
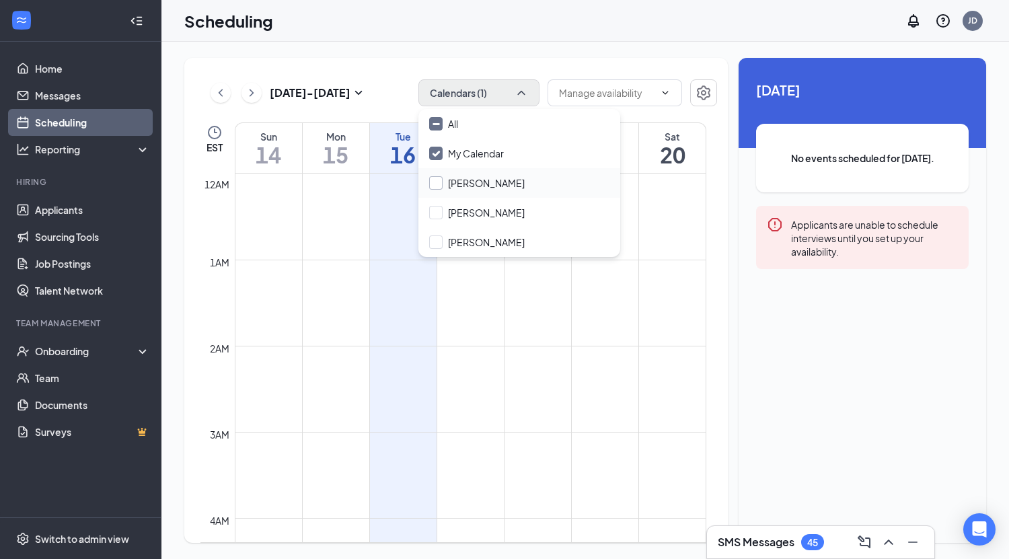
click at [493, 184] on input "Megan Peters" at bounding box center [476, 182] width 95 height 13
checkbox input "true"
click at [489, 210] on input "Sadie Borchers" at bounding box center [476, 212] width 95 height 13
checkbox input "true"
click at [484, 240] on input "Tyler Peters" at bounding box center [476, 241] width 95 height 13
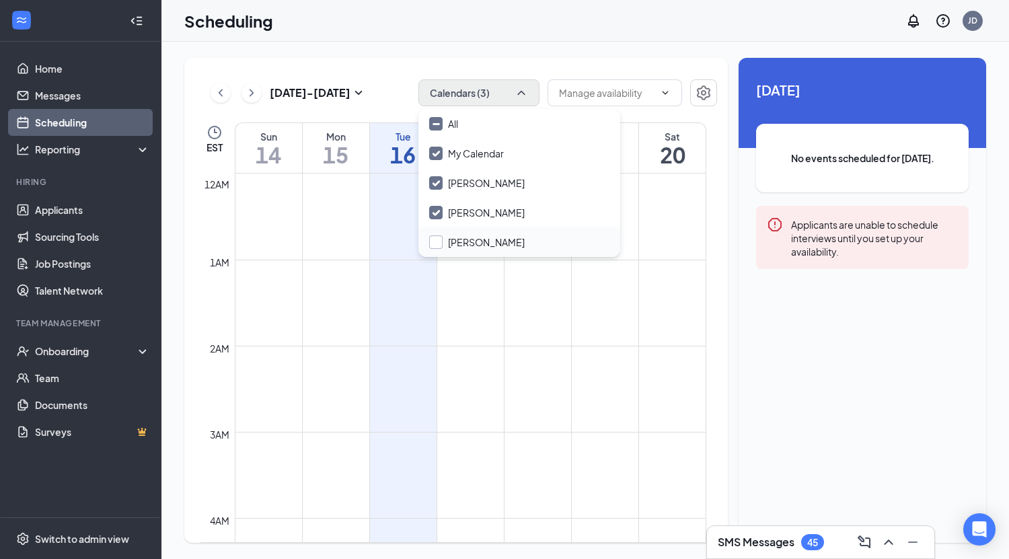
checkbox input "false"
checkbox input "true"
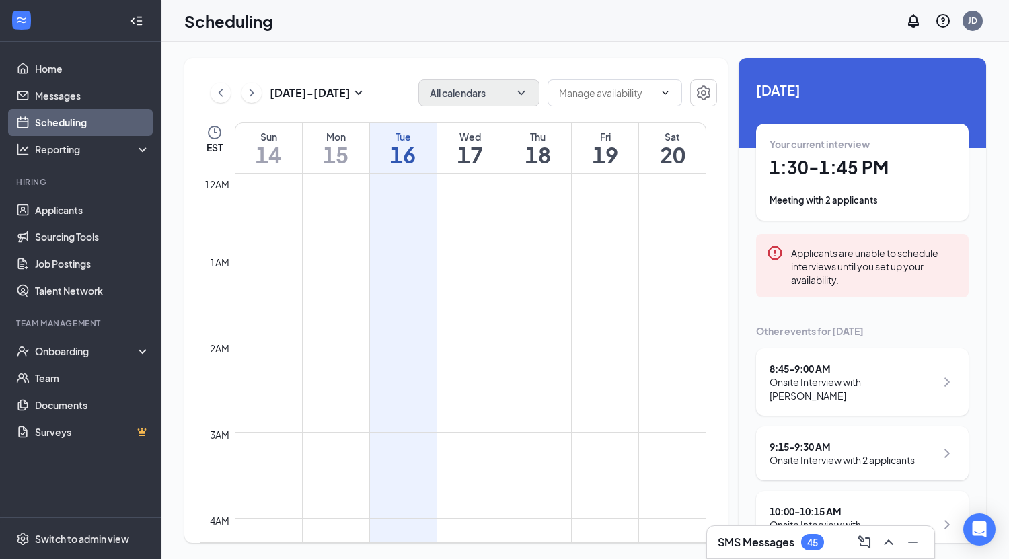
click at [522, 386] on td at bounding box center [470, 378] width 471 height 22
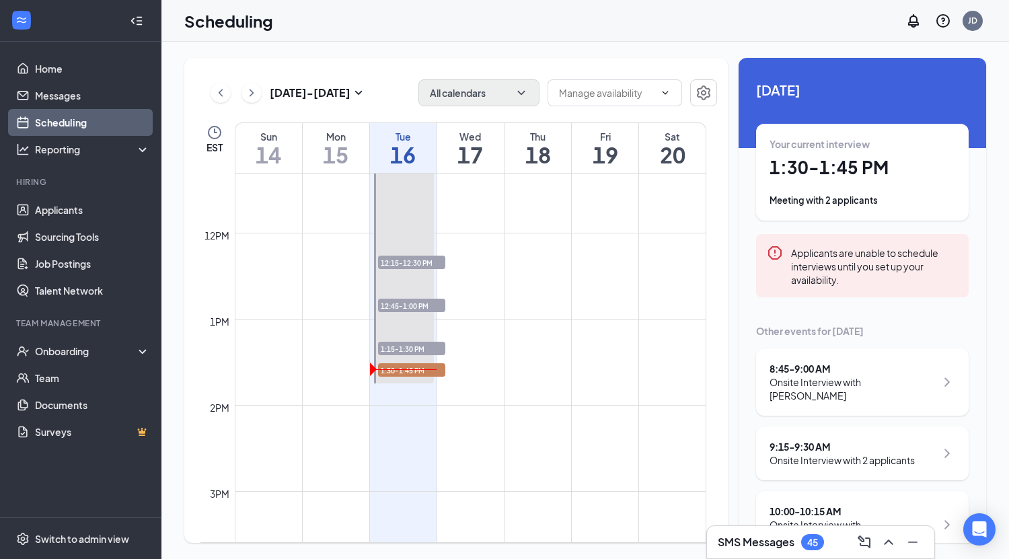
scroll to position [1021, 0]
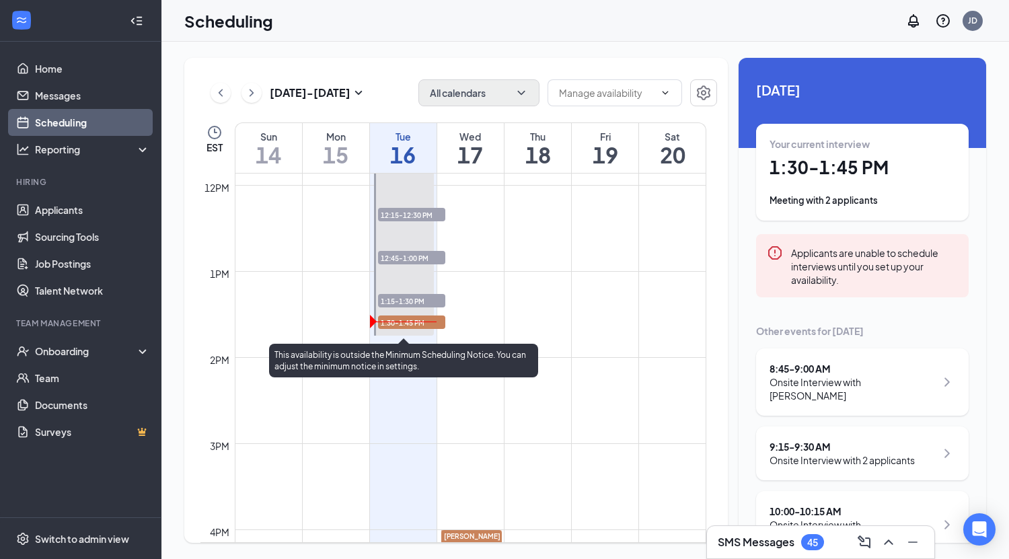
click at [430, 322] on span "1:30-1:45 PM" at bounding box center [411, 321] width 67 height 13
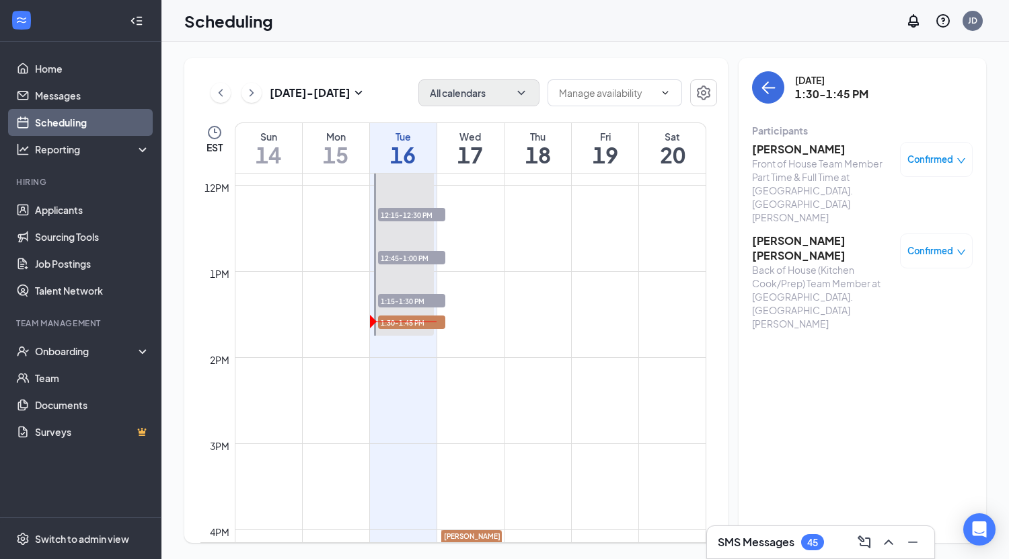
click at [822, 233] on h3 "Elsa Roxana Aguilar Agustín" at bounding box center [822, 248] width 141 height 30
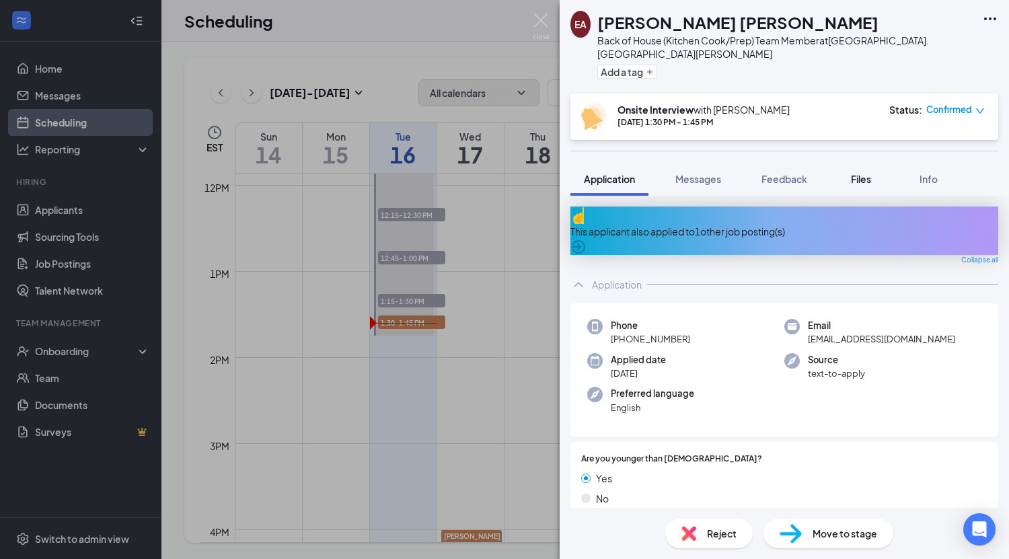
click at [869, 177] on span "Files" at bounding box center [861, 179] width 20 height 12
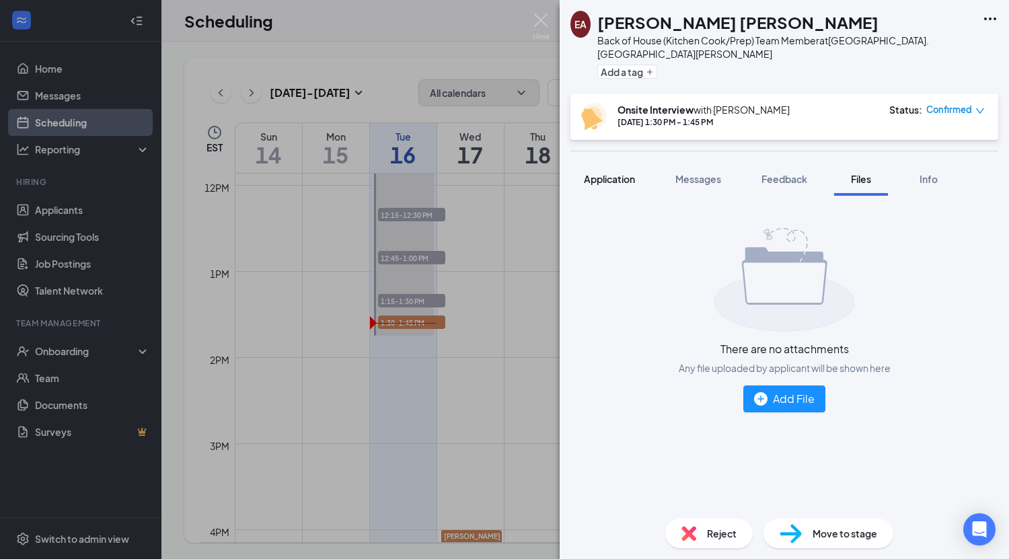
click at [620, 178] on span "Application" at bounding box center [609, 179] width 51 height 12
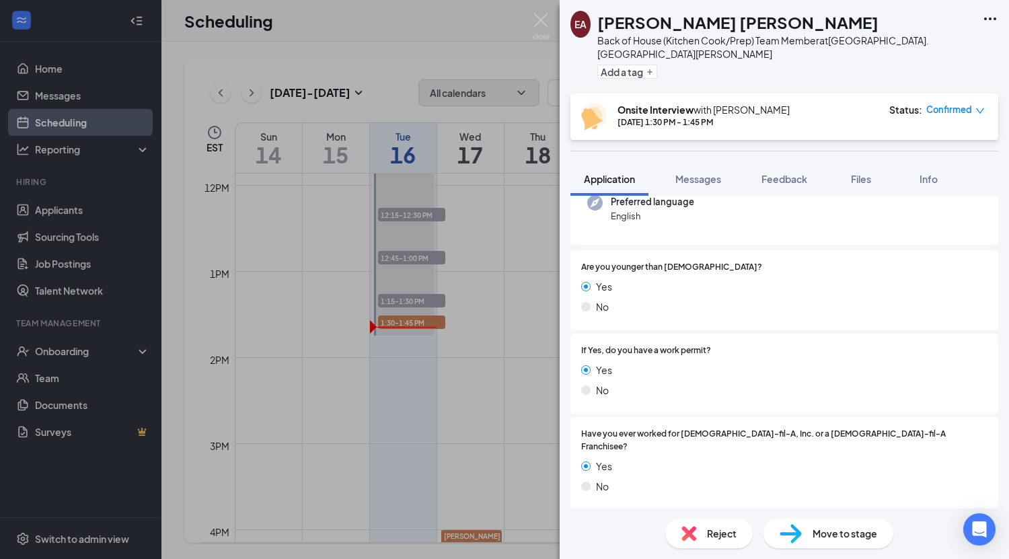
scroll to position [196, 0]
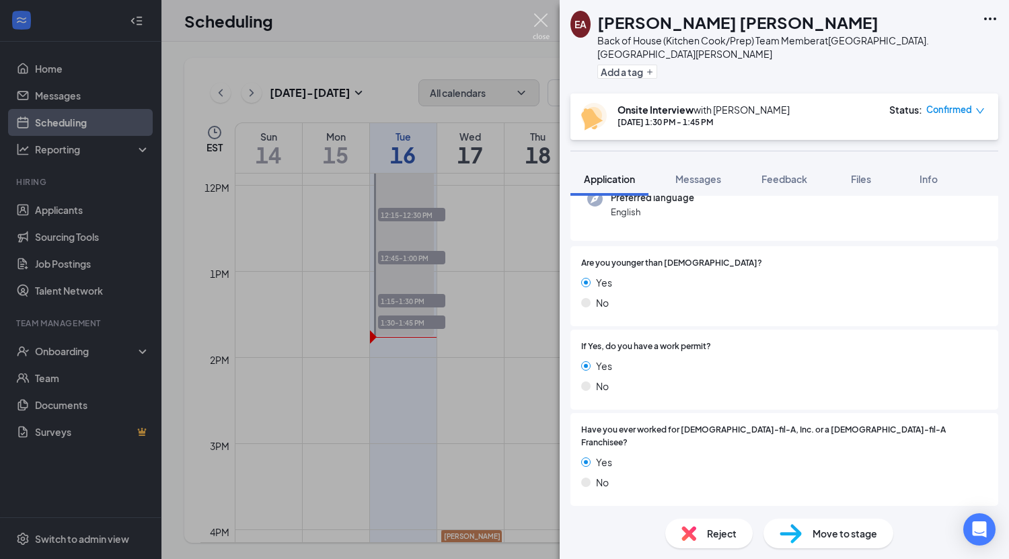
click at [539, 15] on img at bounding box center [540, 26] width 17 height 26
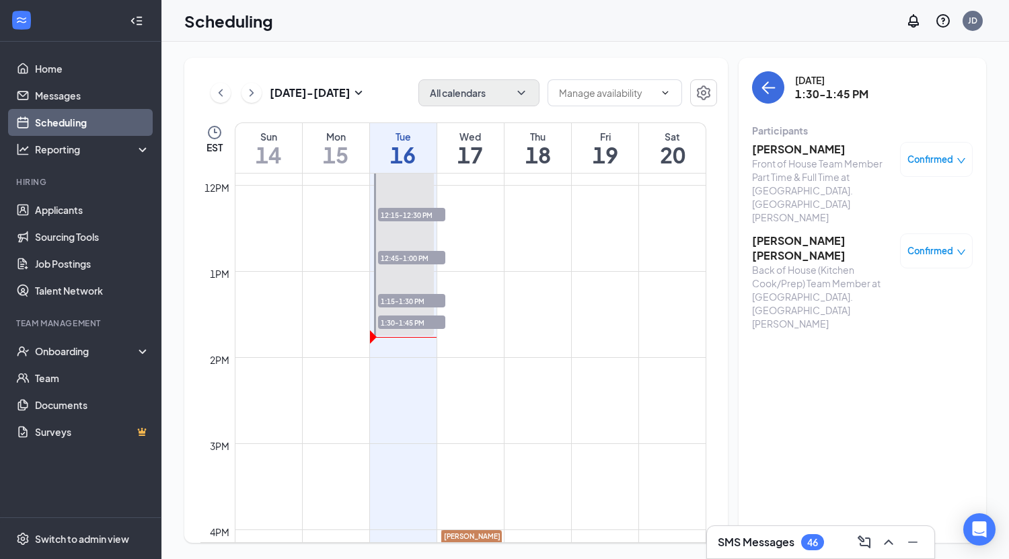
click at [782, 152] on h3 "Briana Holmes" at bounding box center [822, 149] width 141 height 15
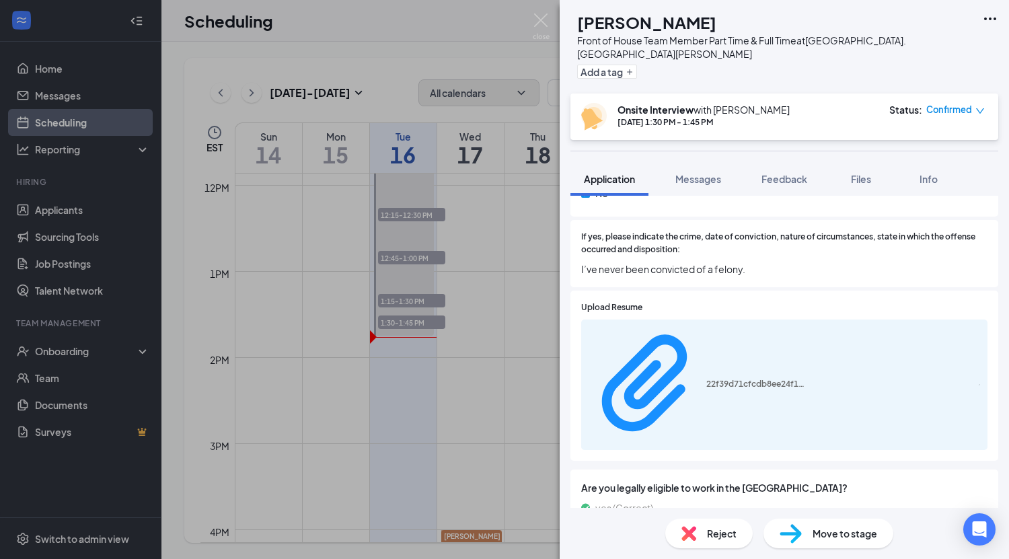
scroll to position [676, 0]
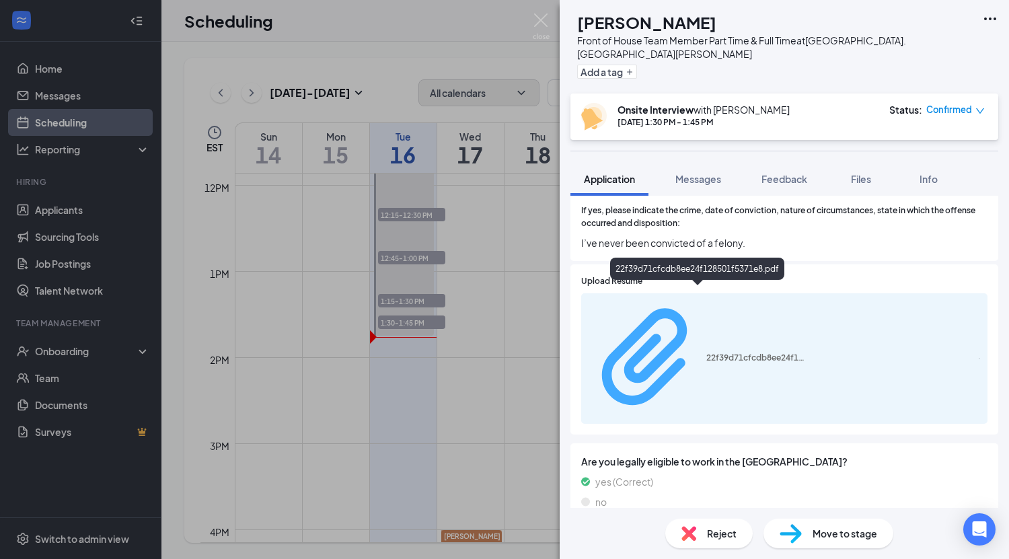
click at [742, 300] on div "22f39d71cfcdb8ee24f128501f5371e8.pdf" at bounding box center [698, 358] width 218 height 119
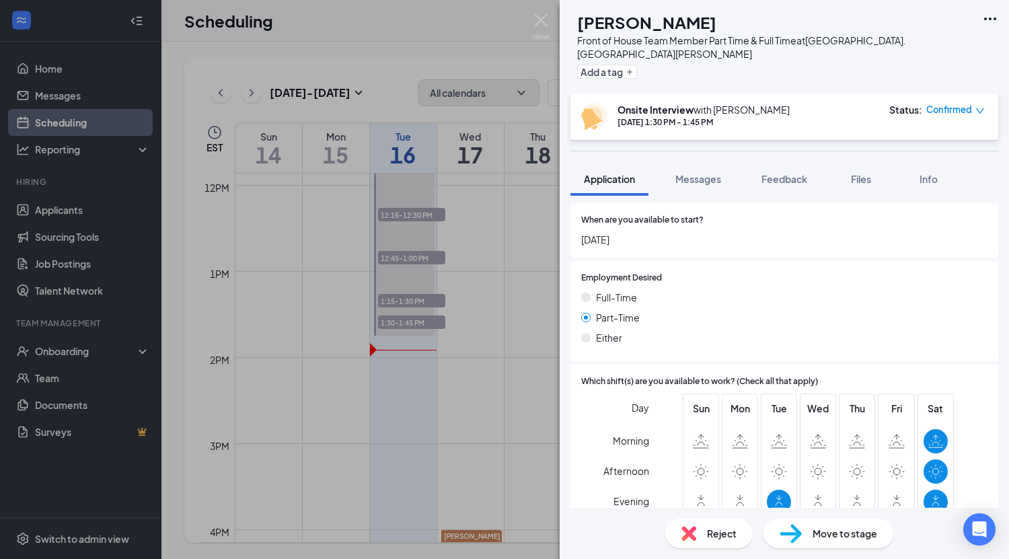
scroll to position [1022, 0]
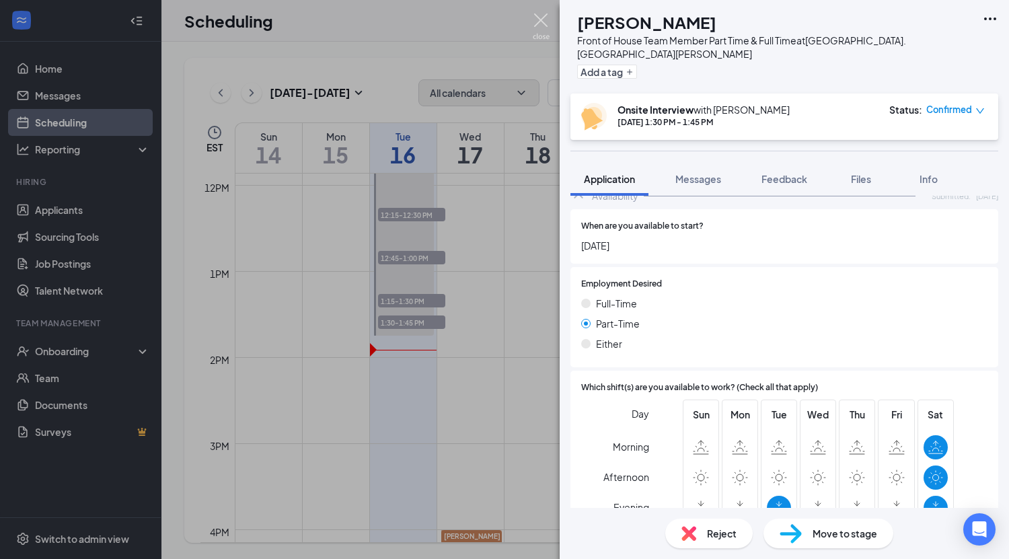
click at [541, 22] on img at bounding box center [540, 26] width 17 height 26
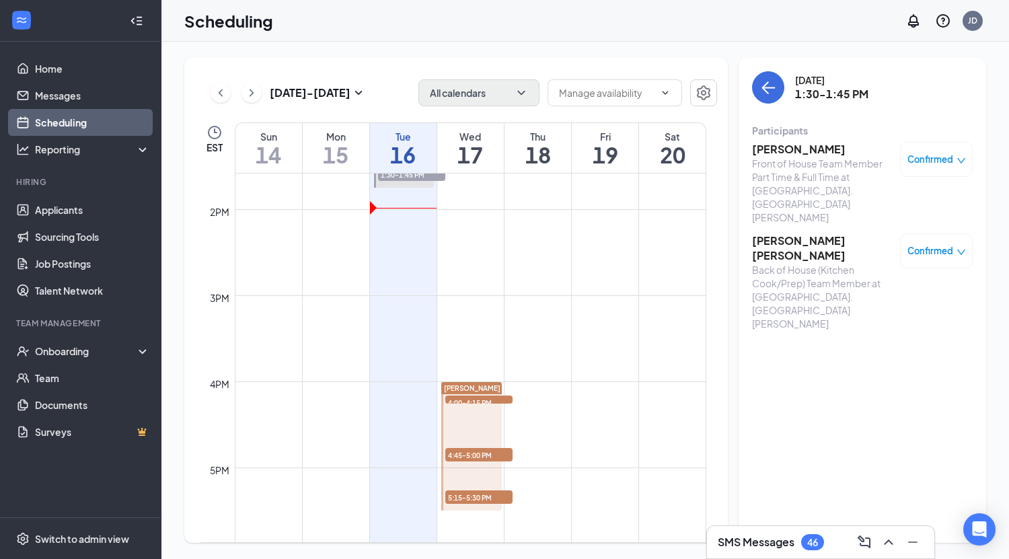
scroll to position [1171, 0]
click at [781, 95] on button "back-button" at bounding box center [768, 87] width 32 height 32
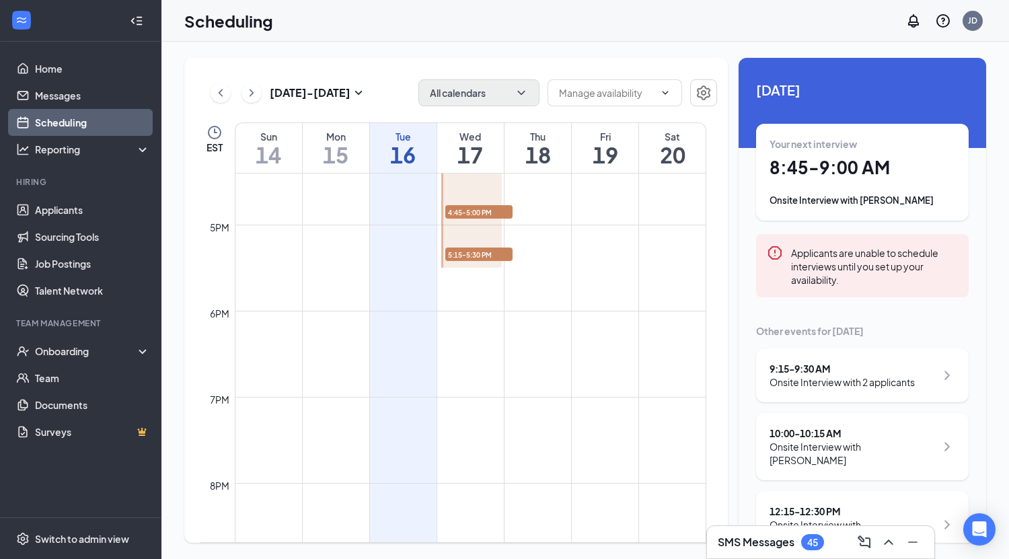
scroll to position [1697, 0]
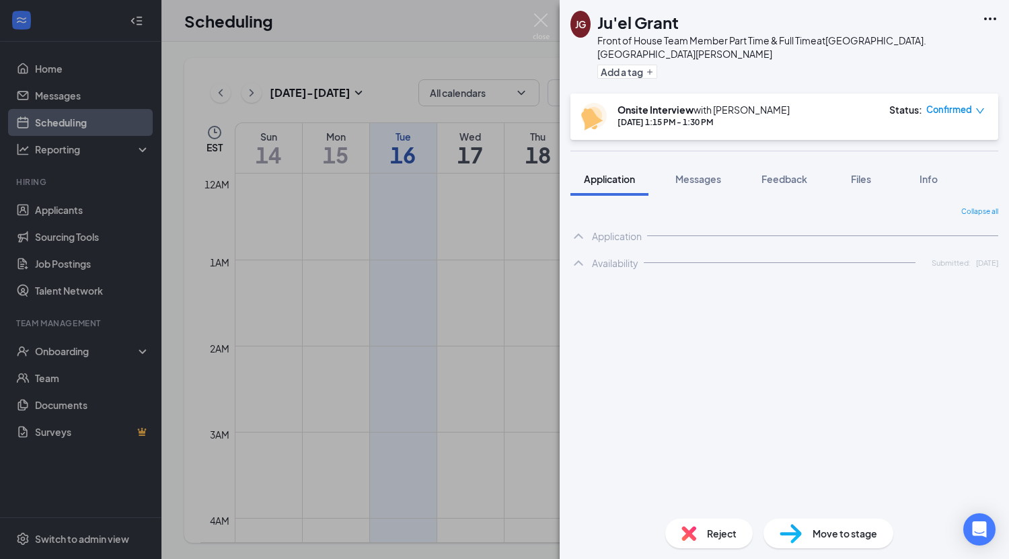
scroll to position [661, 0]
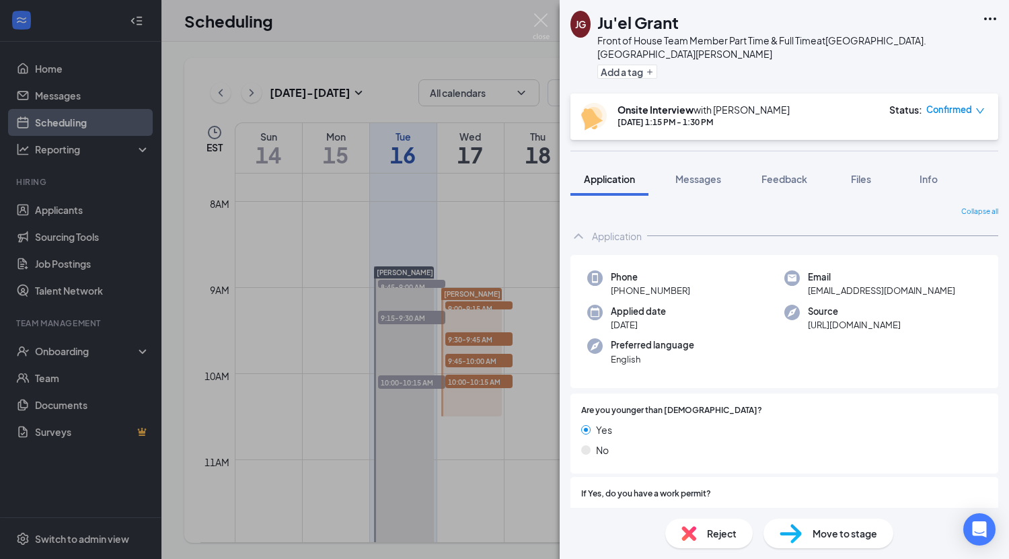
click at [56, 389] on div "JG Ju'el Grant Front of House Team Member Part Time & Full Time at Union Centre…" at bounding box center [504, 279] width 1009 height 559
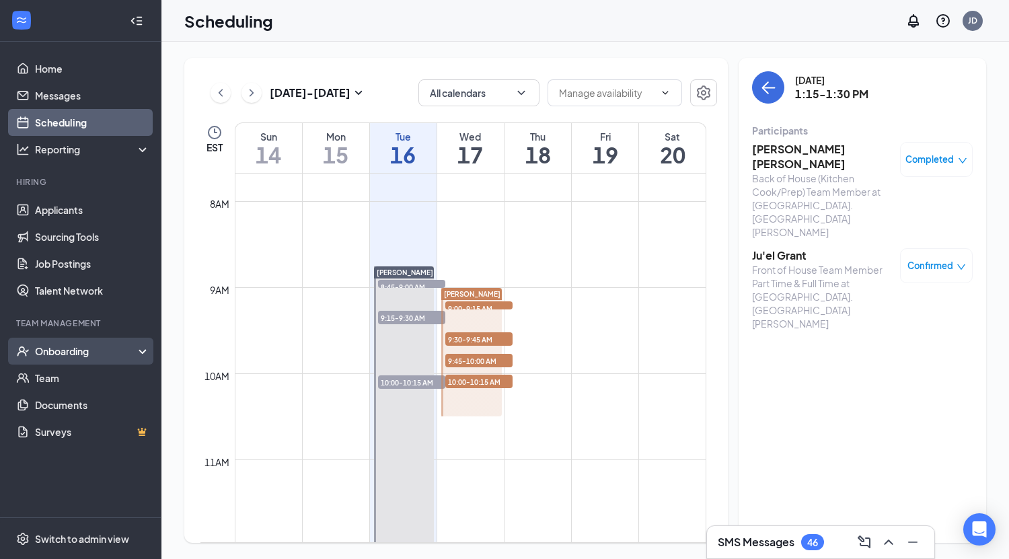
click at [86, 349] on div "Onboarding" at bounding box center [87, 350] width 104 height 13
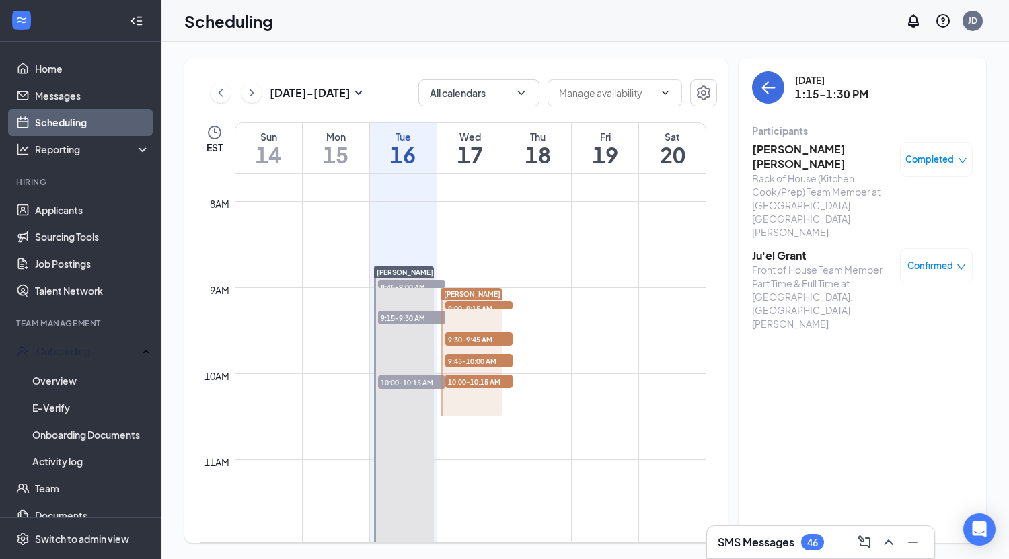
click at [95, 124] on link "Scheduling" at bounding box center [92, 122] width 115 height 27
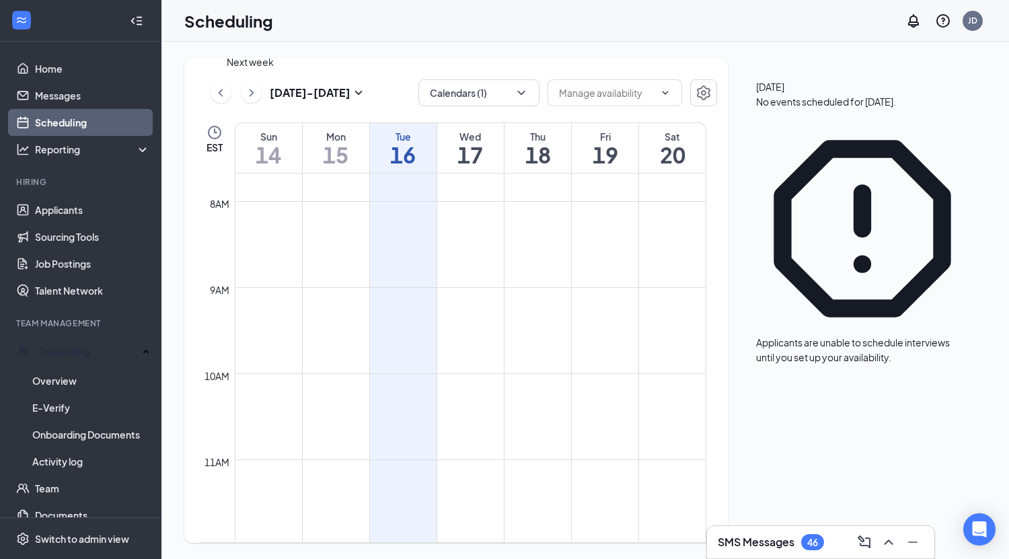
click at [249, 93] on icon "ChevronRight" at bounding box center [251, 93] width 13 height 16
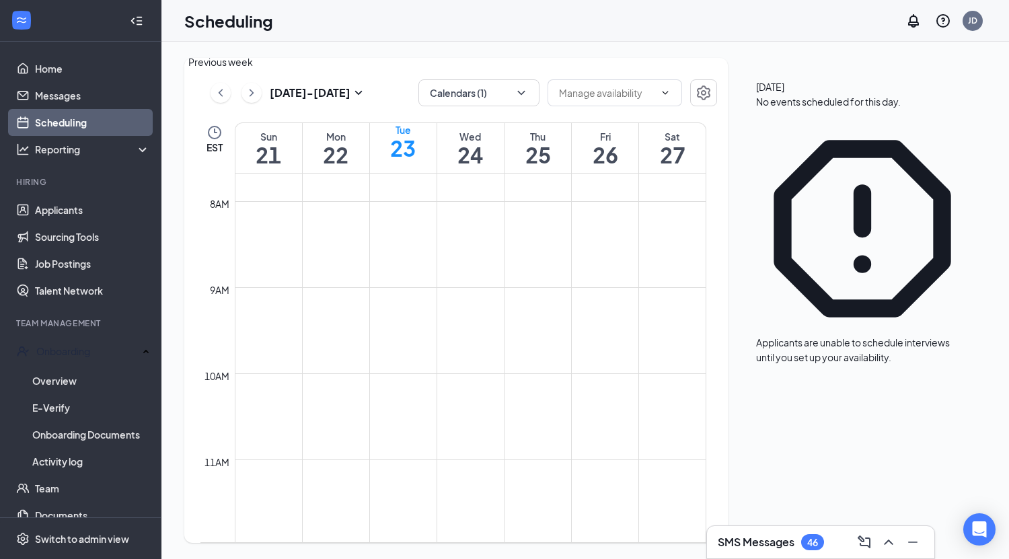
click at [222, 95] on icon "ChevronLeft" at bounding box center [221, 92] width 4 height 7
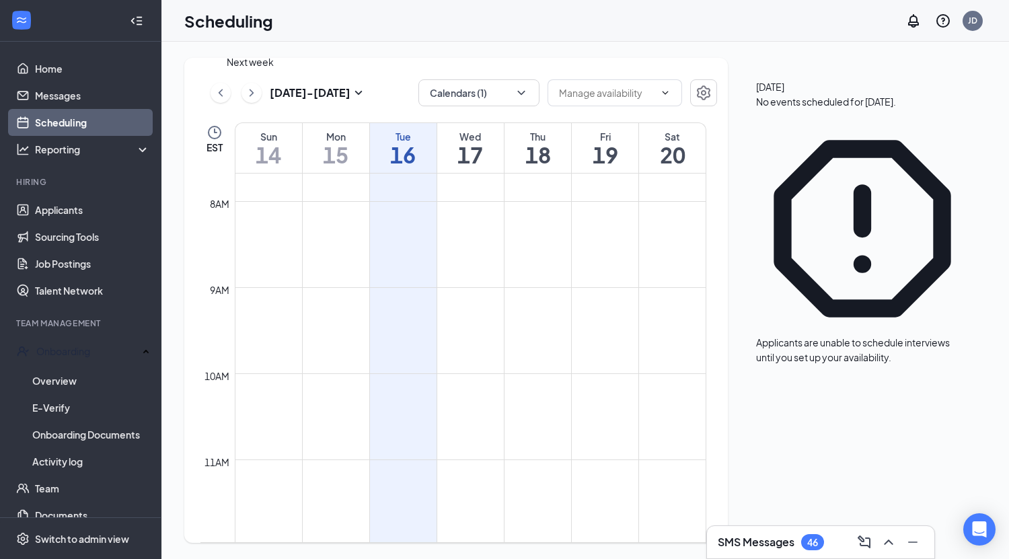
click at [252, 94] on icon "ChevronRight" at bounding box center [251, 93] width 13 height 16
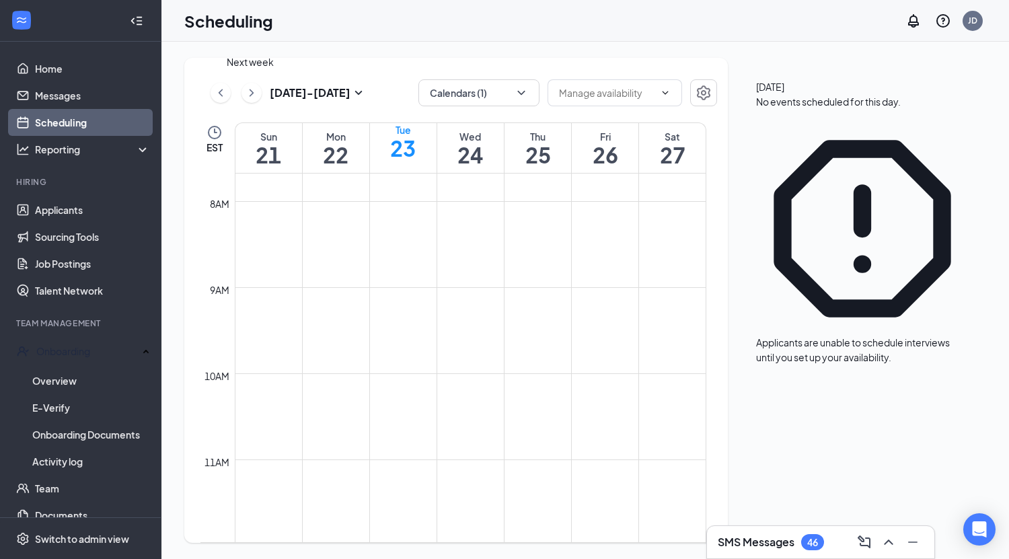
click at [252, 94] on icon "ChevronRight" at bounding box center [251, 93] width 13 height 16
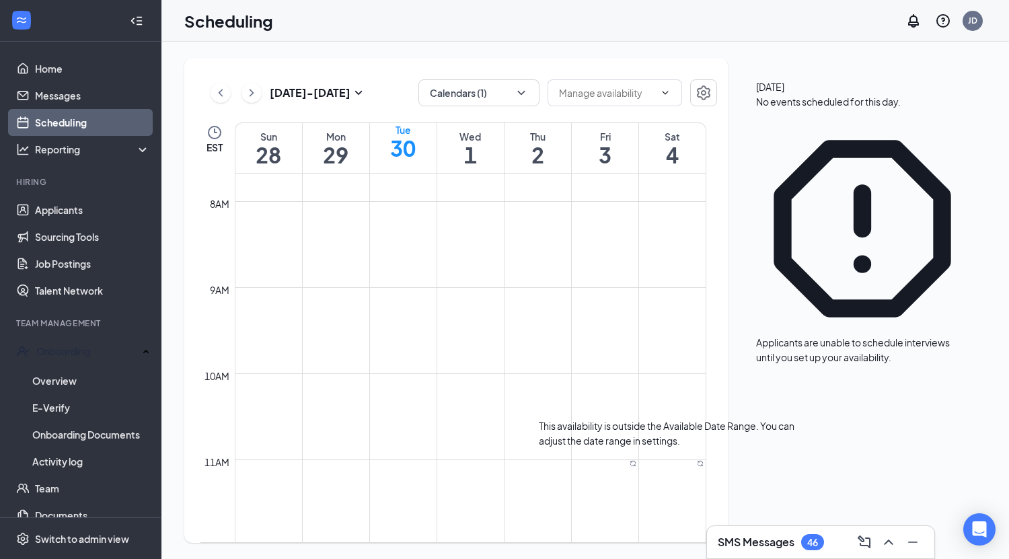
click at [660, 463] on span "11:00 AM-2:00 PM" at bounding box center [668, 469] width 55 height 19
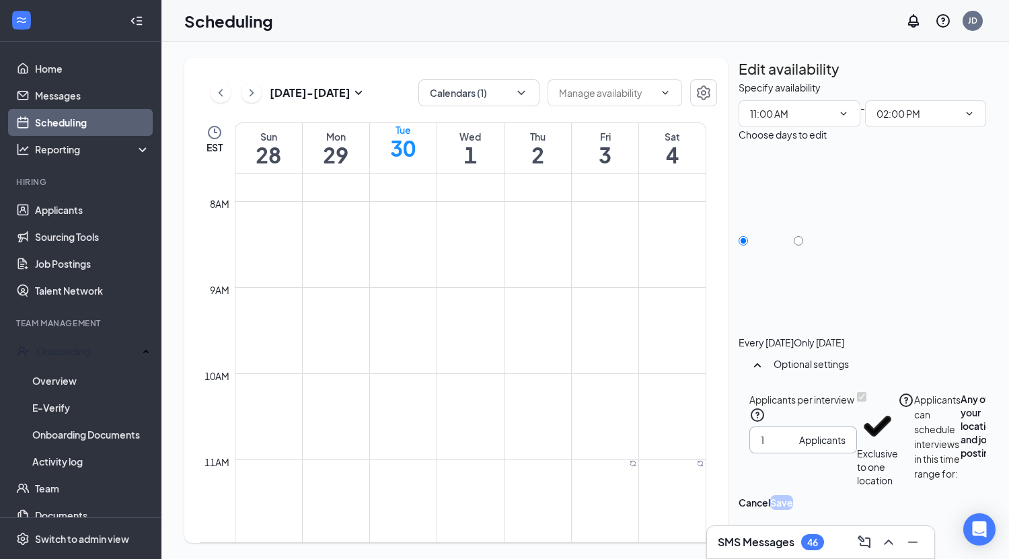
click at [773, 432] on input "1" at bounding box center [776, 439] width 33 height 15
type input "2"
click at [789, 432] on input "2" at bounding box center [776, 439] width 33 height 15
click at [793, 510] on button "Save" at bounding box center [781, 502] width 23 height 15
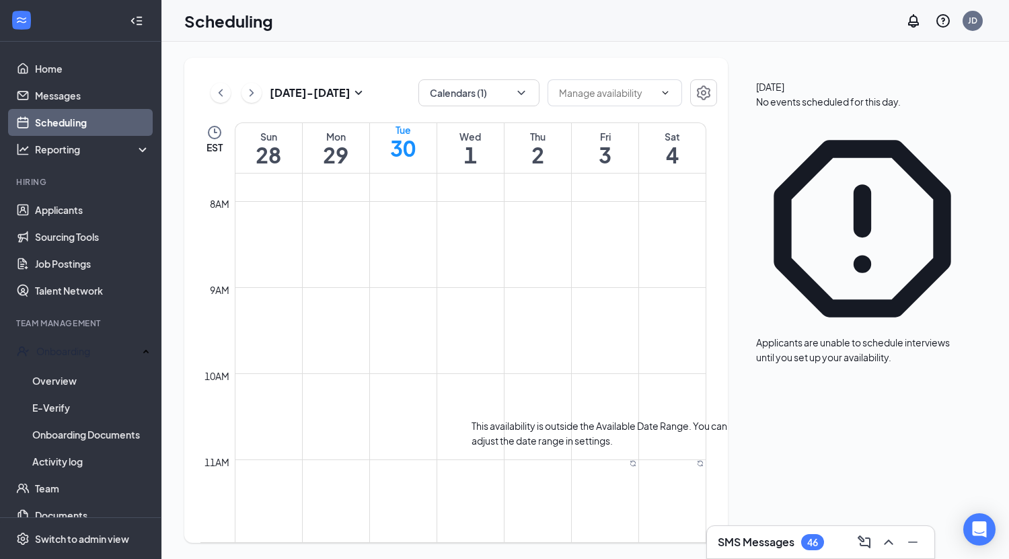
click at [598, 466] on span "11:00 AM-5:00 PM" at bounding box center [602, 469] width 56 height 19
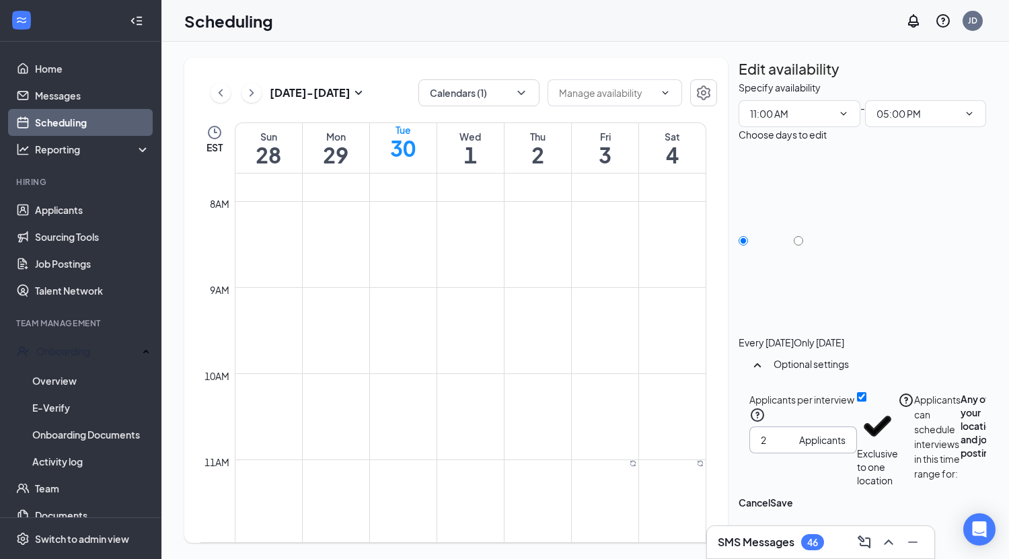
type input "2"
click at [792, 432] on input "2" at bounding box center [776, 439] width 33 height 15
click at [793, 509] on button "Save" at bounding box center [781, 502] width 23 height 15
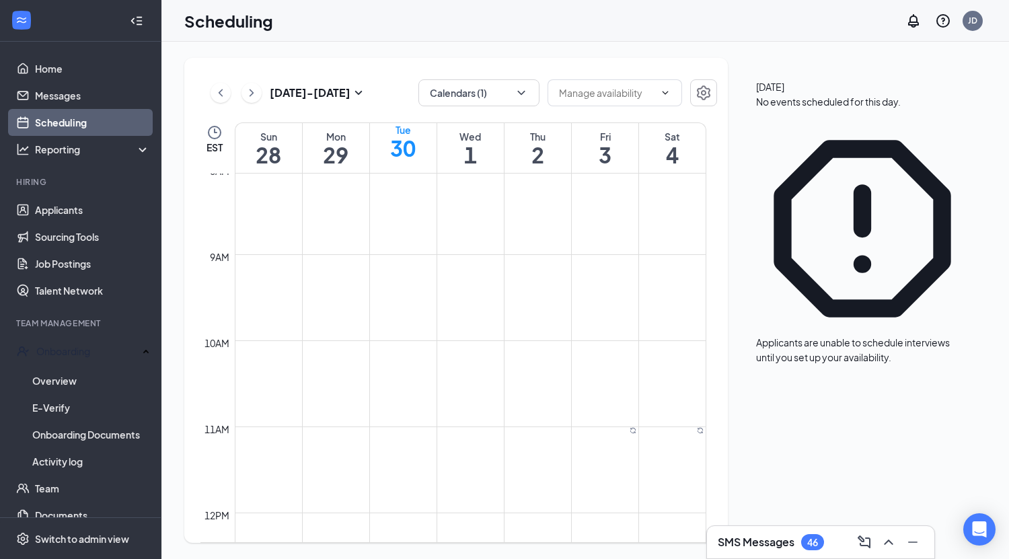
scroll to position [693, 0]
click at [598, 433] on span "11:00 AM-5:00 PM" at bounding box center [602, 437] width 56 height 19
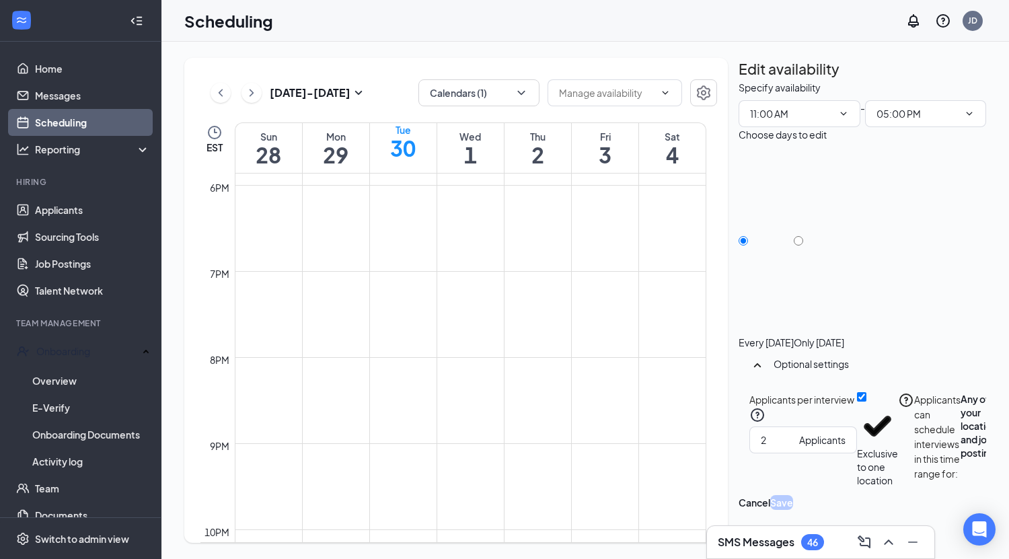
scroll to position [1697, 0]
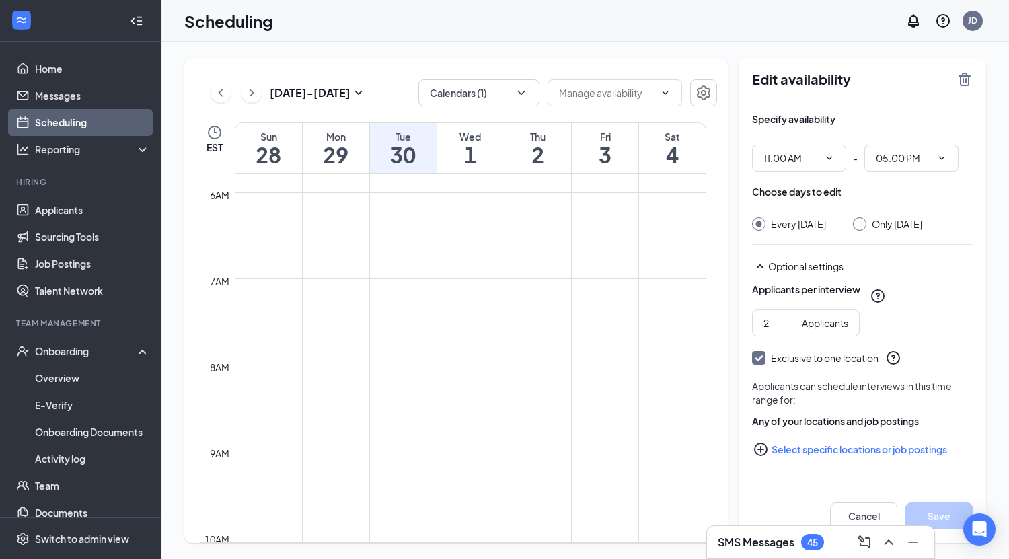
scroll to position [487, 0]
click at [223, 94] on icon "ChevronLeft" at bounding box center [220, 93] width 13 height 16
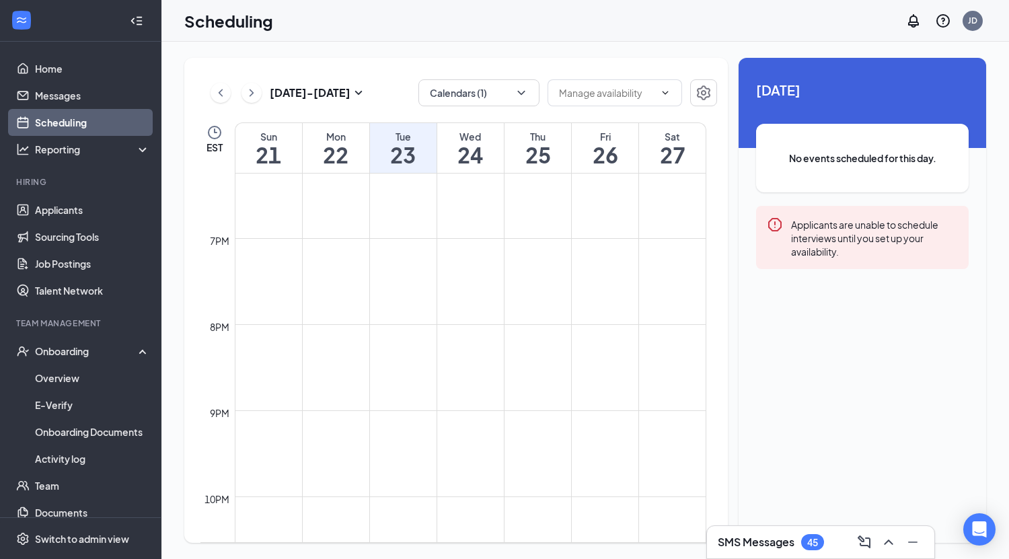
scroll to position [1294, 0]
click at [223, 90] on icon "ChevronLeft" at bounding box center [220, 93] width 13 height 16
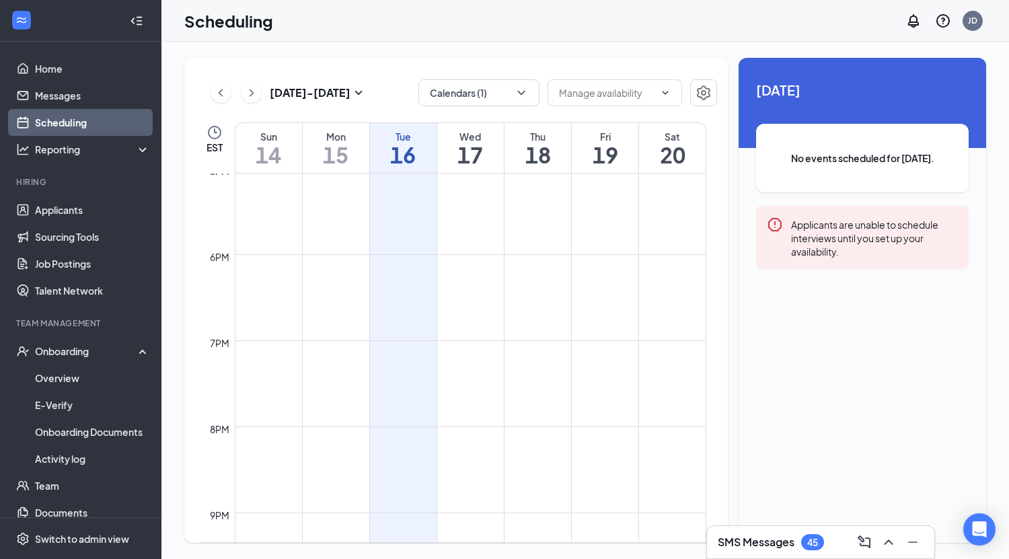
scroll to position [1697, 0]
